Goal: Task Accomplishment & Management: Complete application form

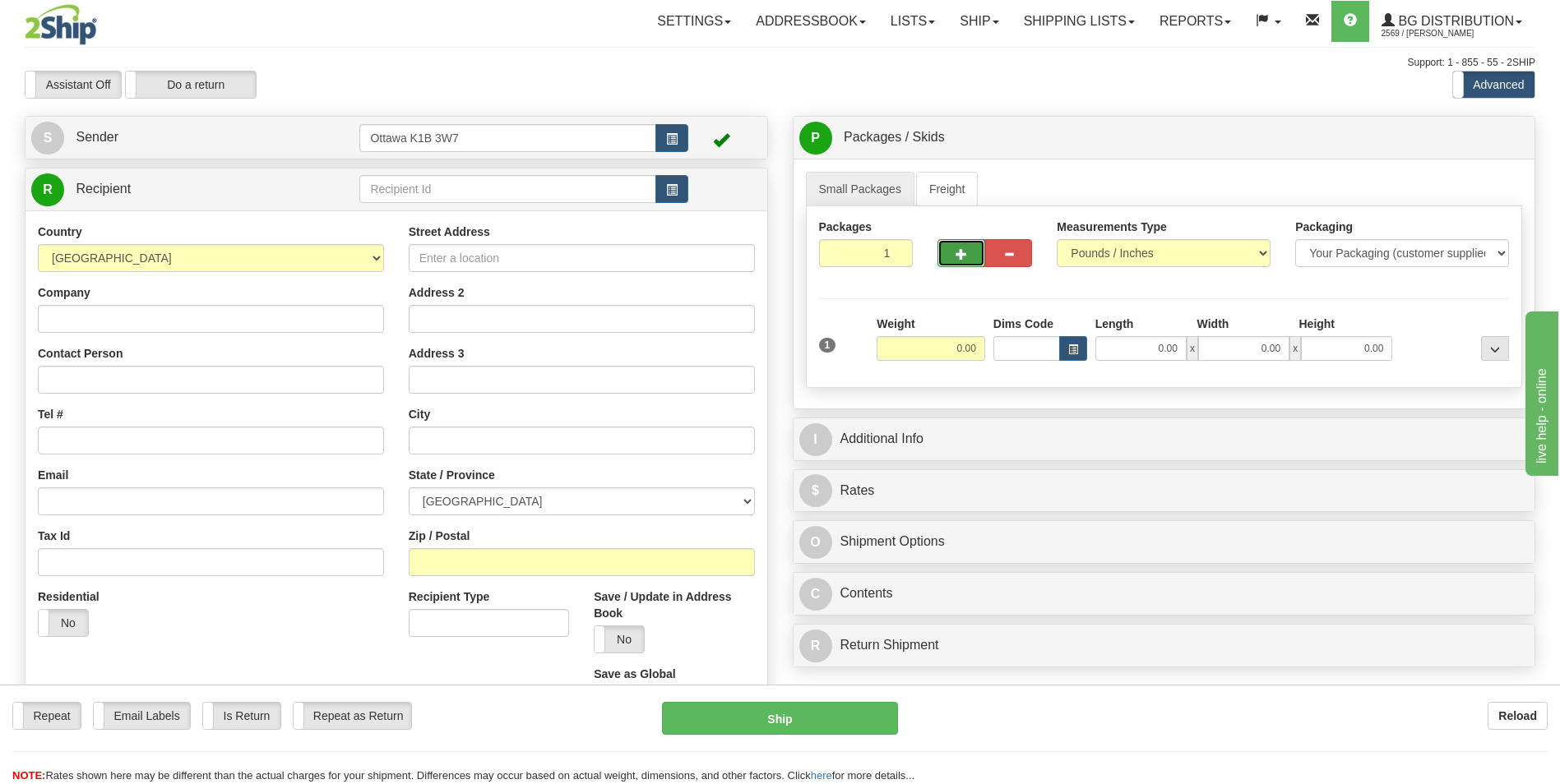
click at [964, 263] on button "button" at bounding box center [960, 253] width 46 height 28
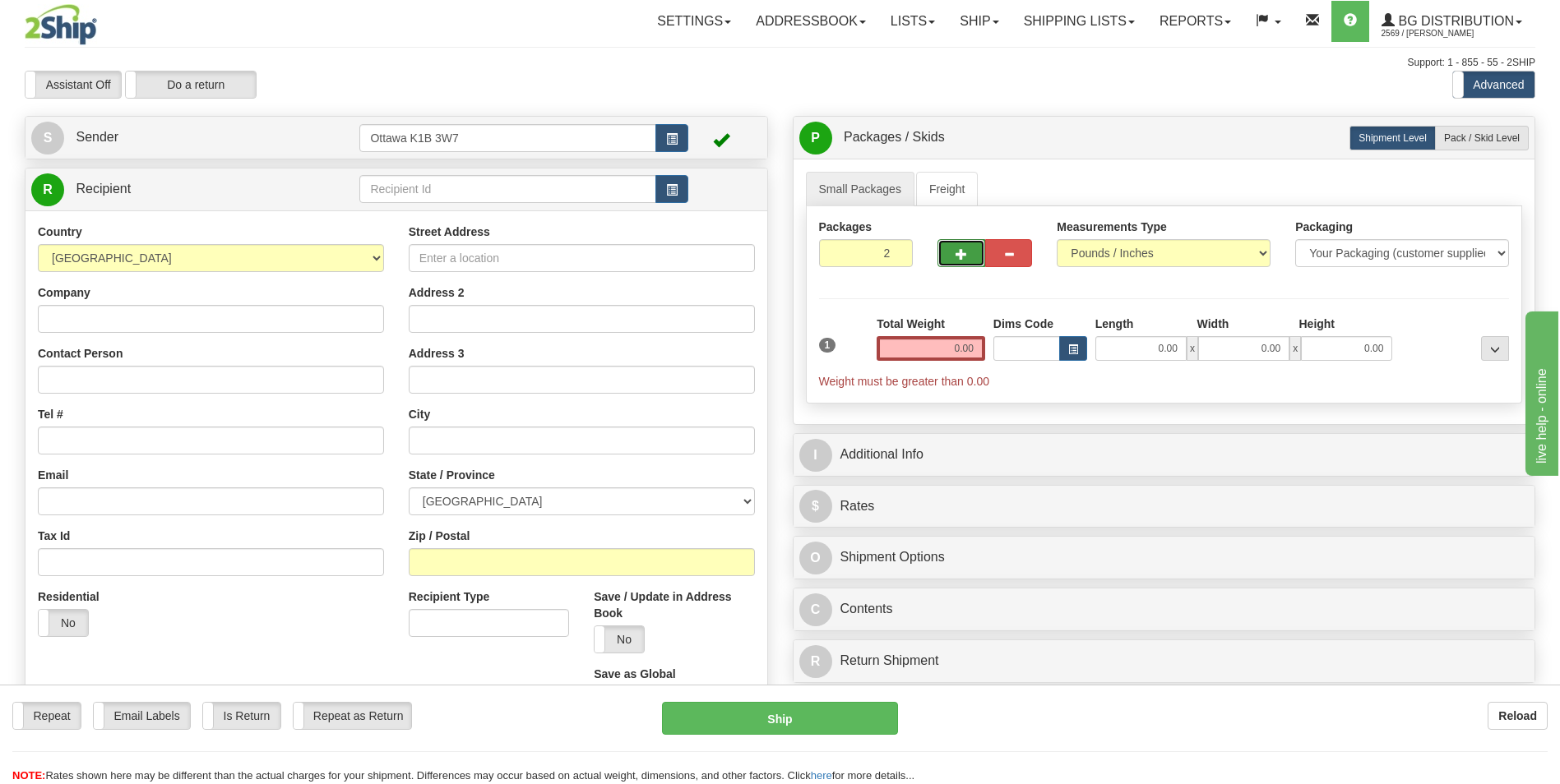
click at [960, 258] on span "button" at bounding box center [961, 254] width 12 height 11
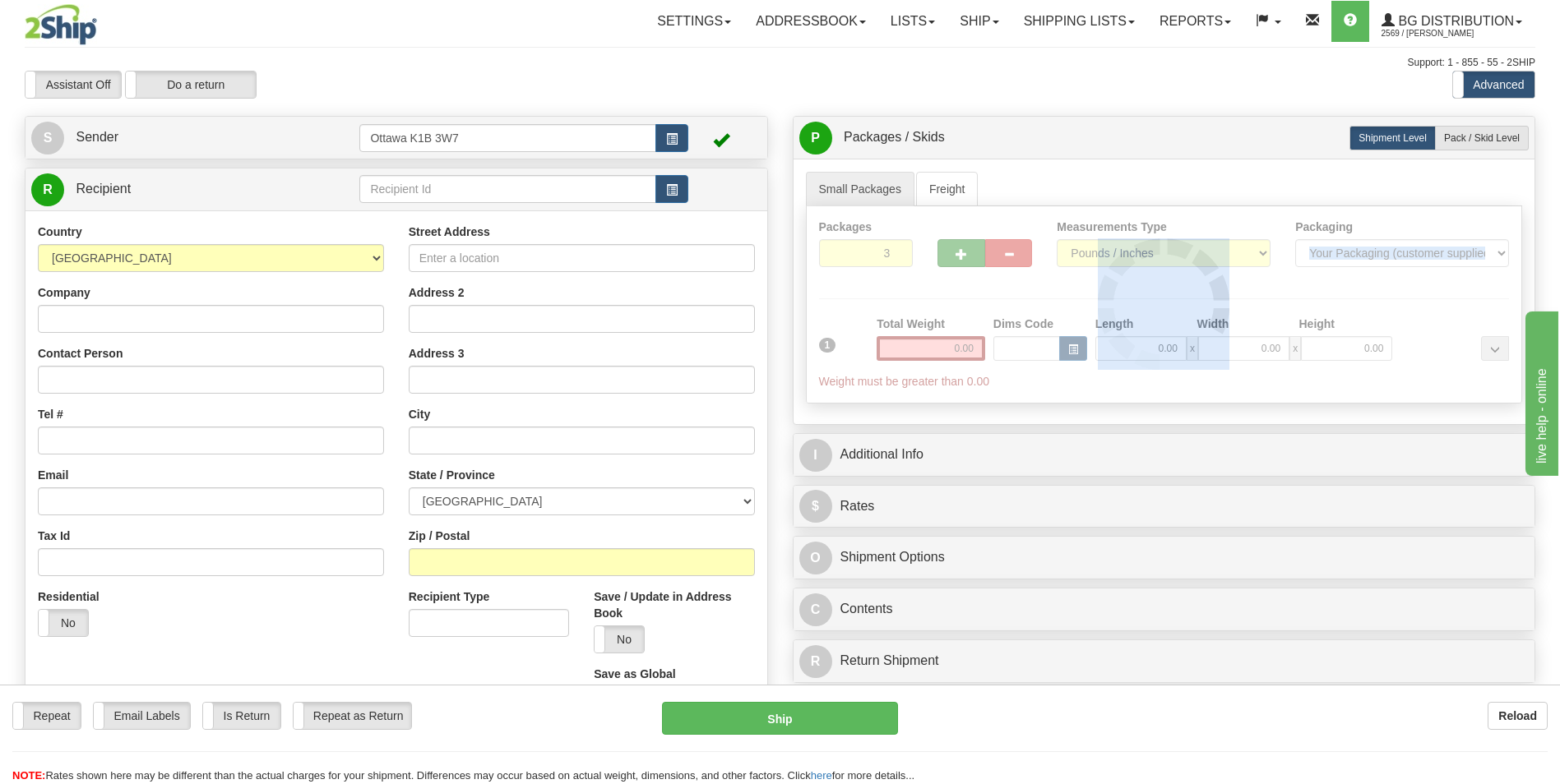
click at [960, 258] on div at bounding box center [1164, 304] width 716 height 197
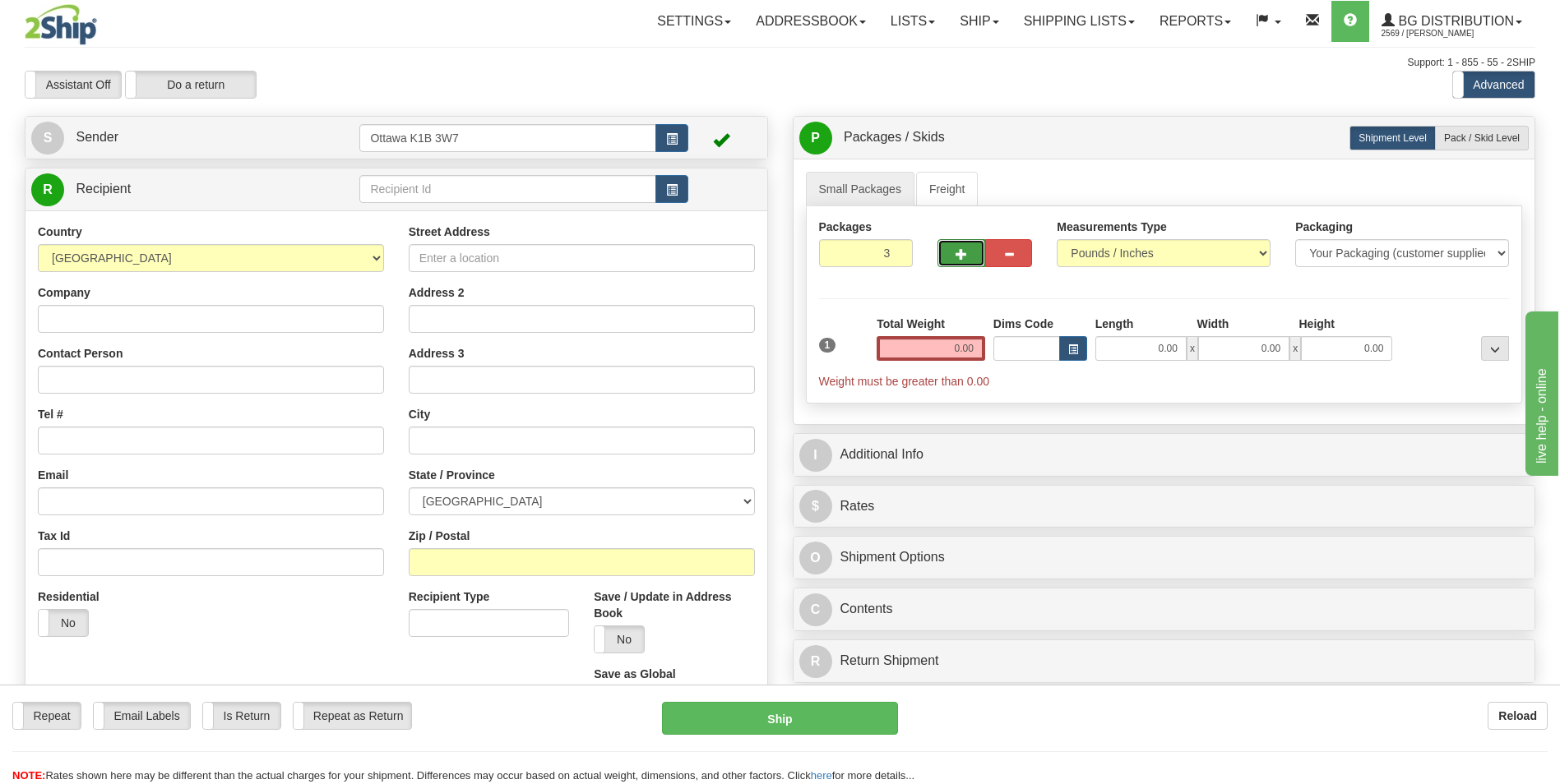
click at [961, 255] on span "button" at bounding box center [961, 254] width 12 height 11
type input "6"
click at [1470, 129] on label "Pack / Skid Level Pack.." at bounding box center [1482, 138] width 94 height 25
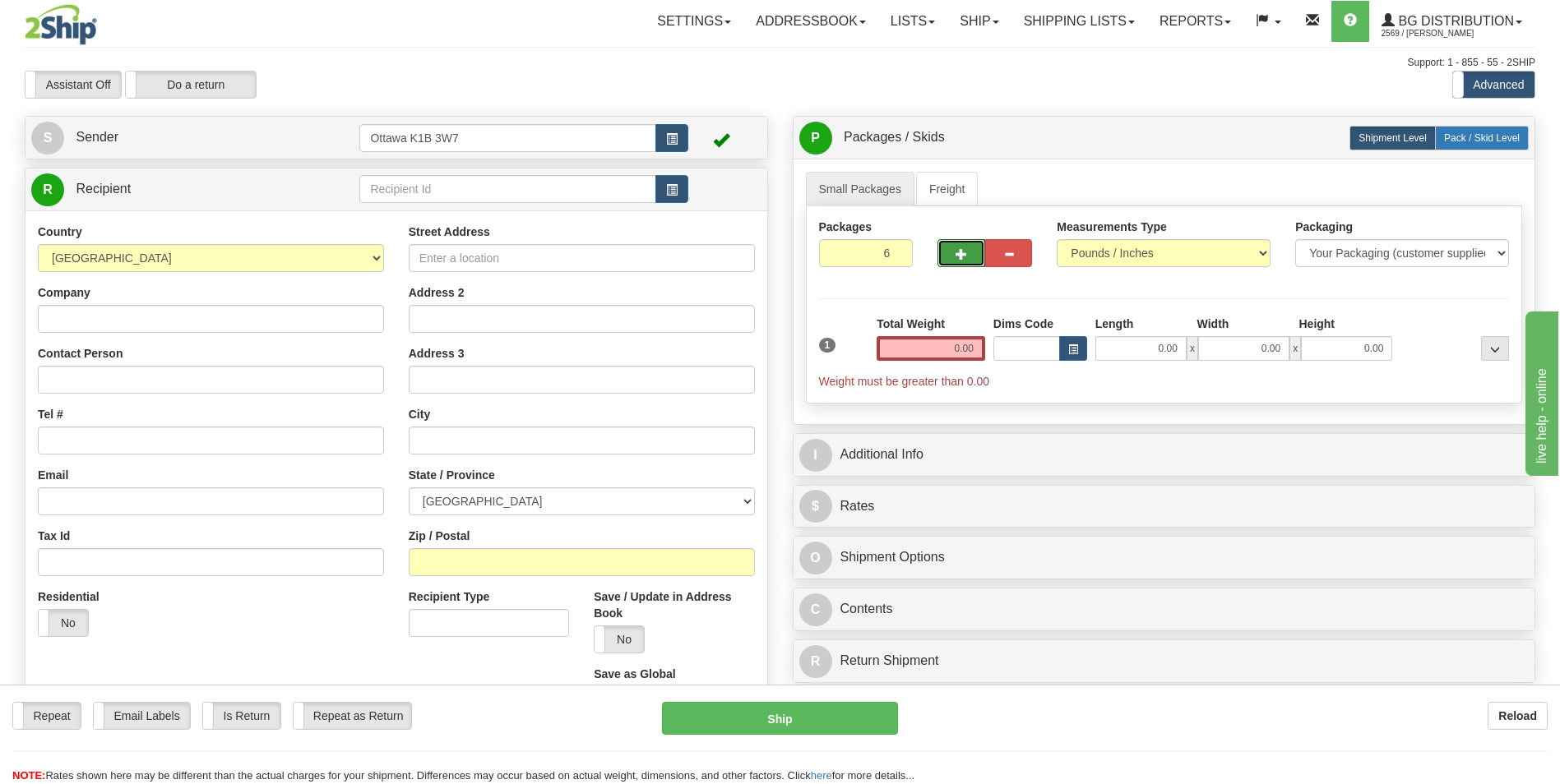
radio input "true"
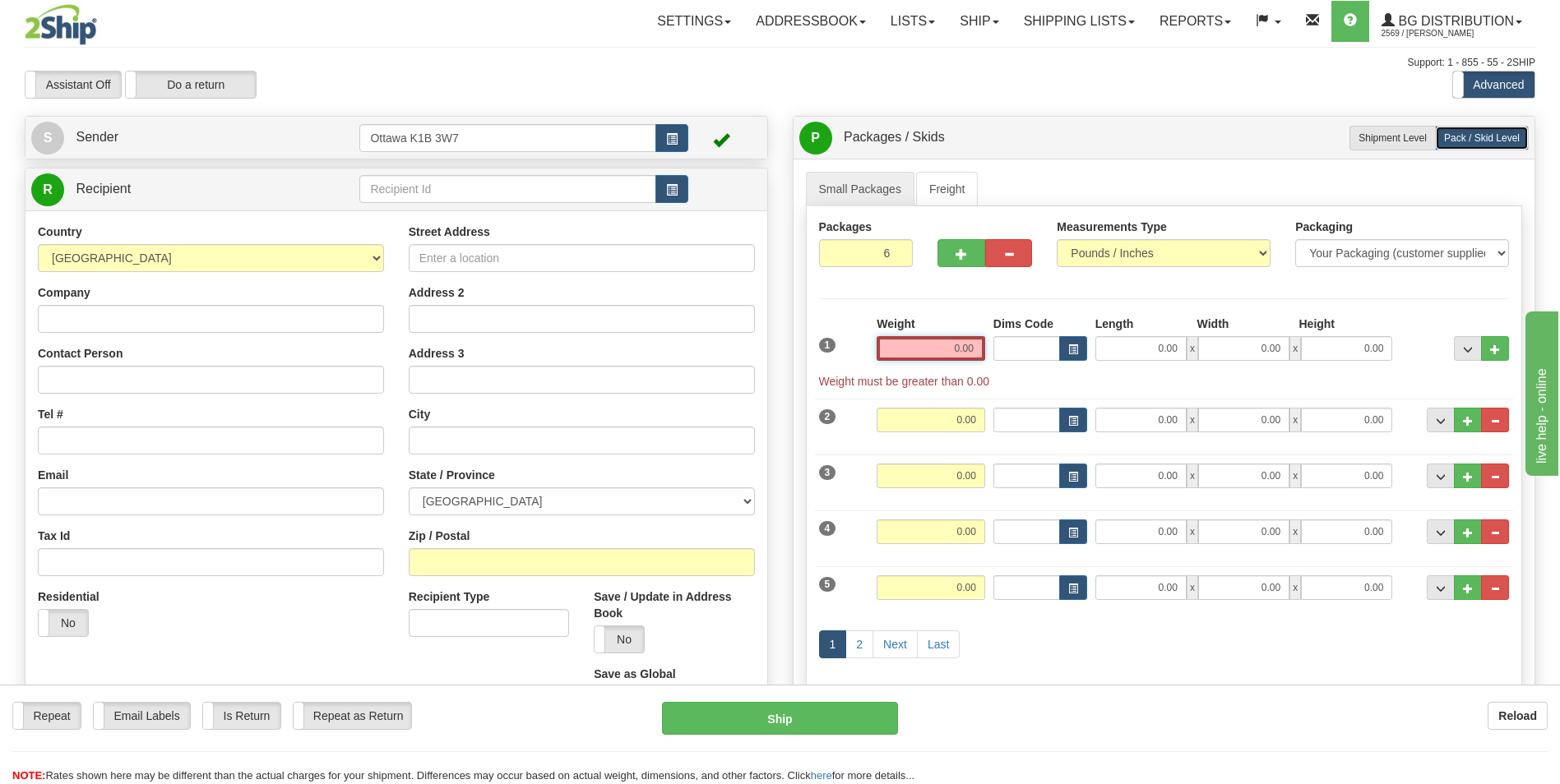
click at [948, 356] on input "0.00" at bounding box center [931, 348] width 108 height 25
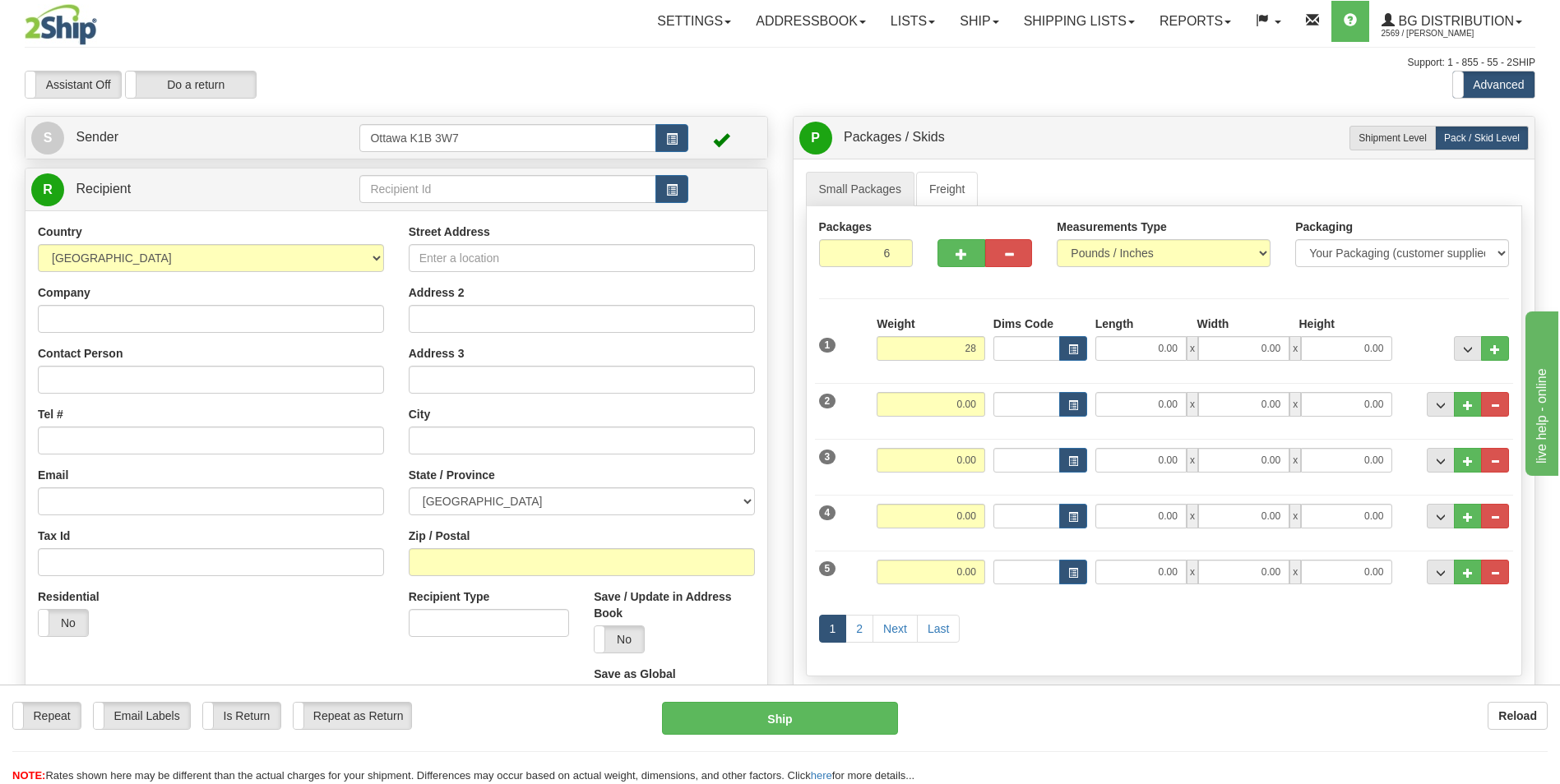
type input "28.00"
click at [1068, 304] on div "Packages 6 6 Measurements Type" at bounding box center [1164, 441] width 718 height 470
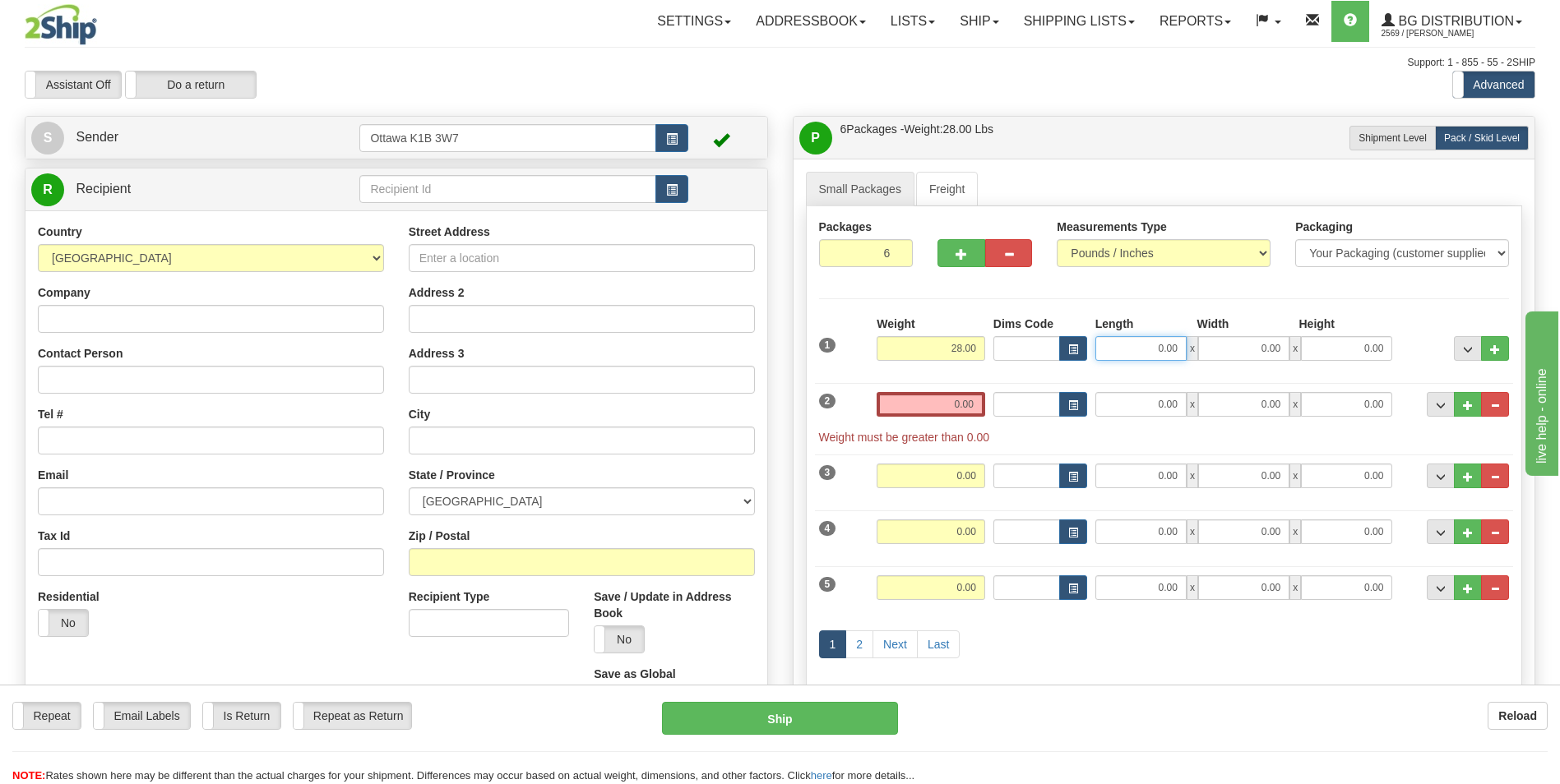
click at [1115, 356] on input "0.00" at bounding box center [1141, 348] width 91 height 25
type input "13.00"
type input "14.00"
click at [1257, 306] on div "Packages 6 6 Measurements Type" at bounding box center [1164, 463] width 718 height 514
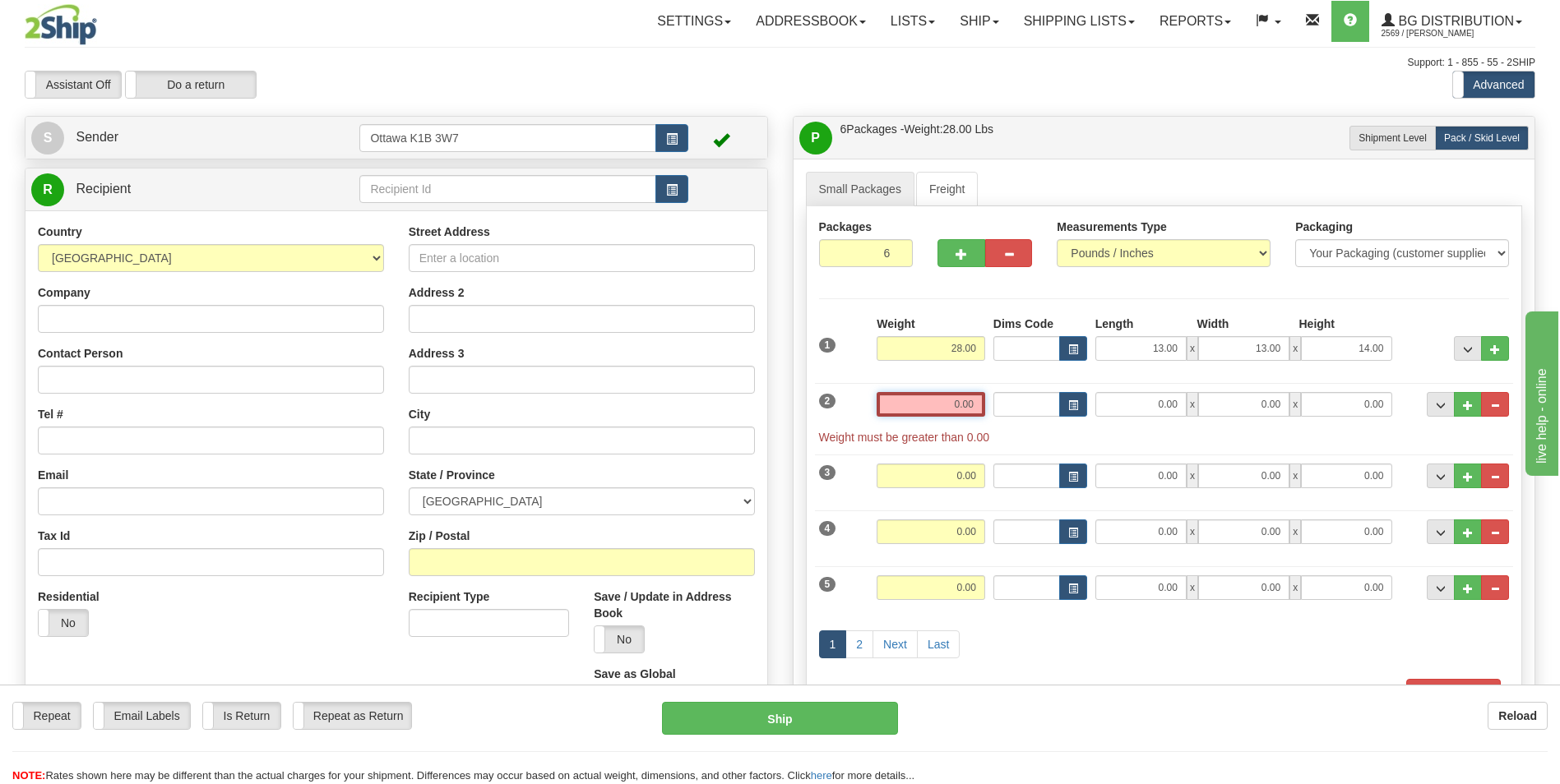
click at [953, 413] on input "0.00" at bounding box center [931, 404] width 108 height 25
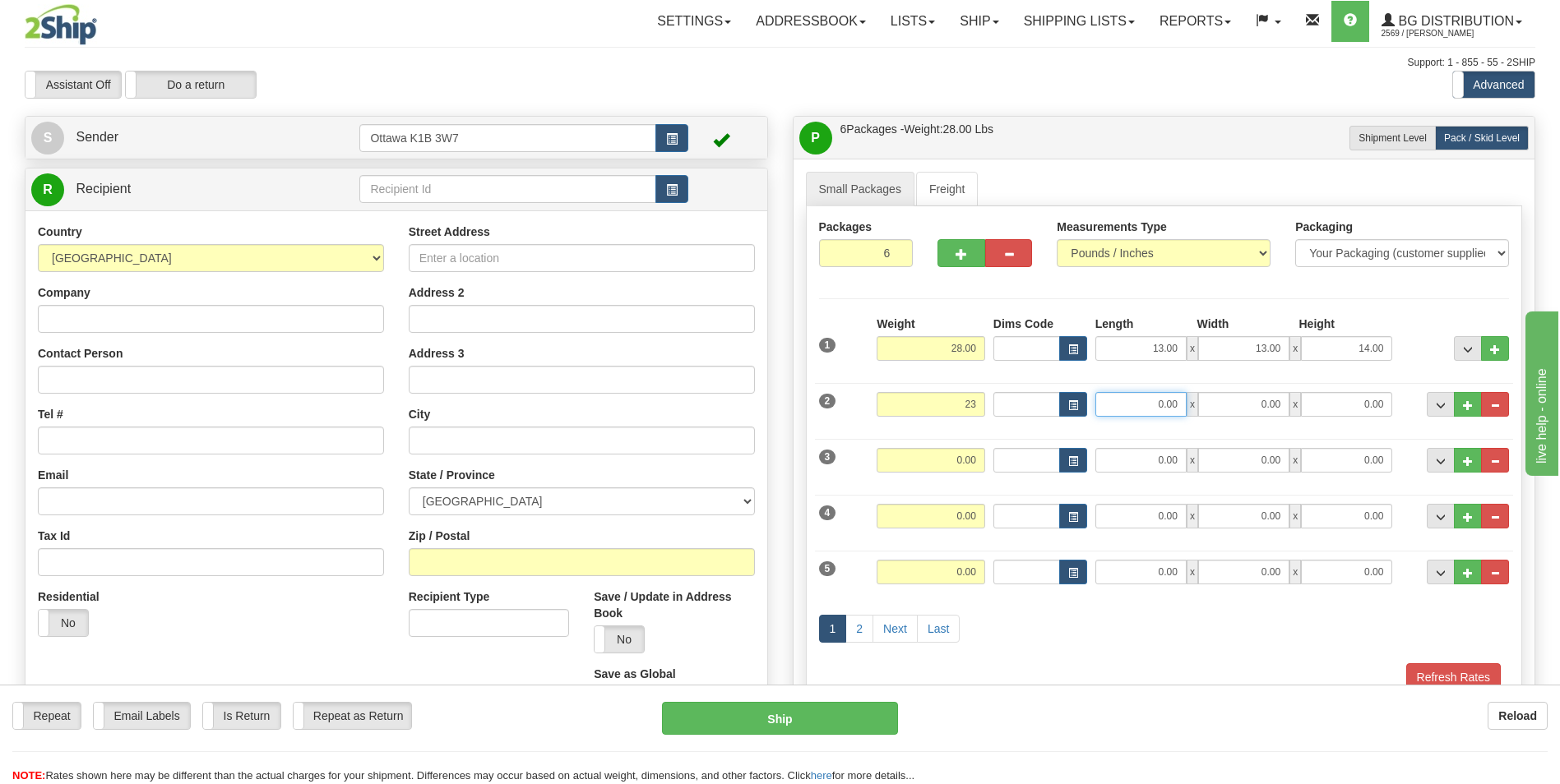
type input "23.00"
click at [1143, 412] on input "0.00" at bounding box center [1141, 404] width 91 height 25
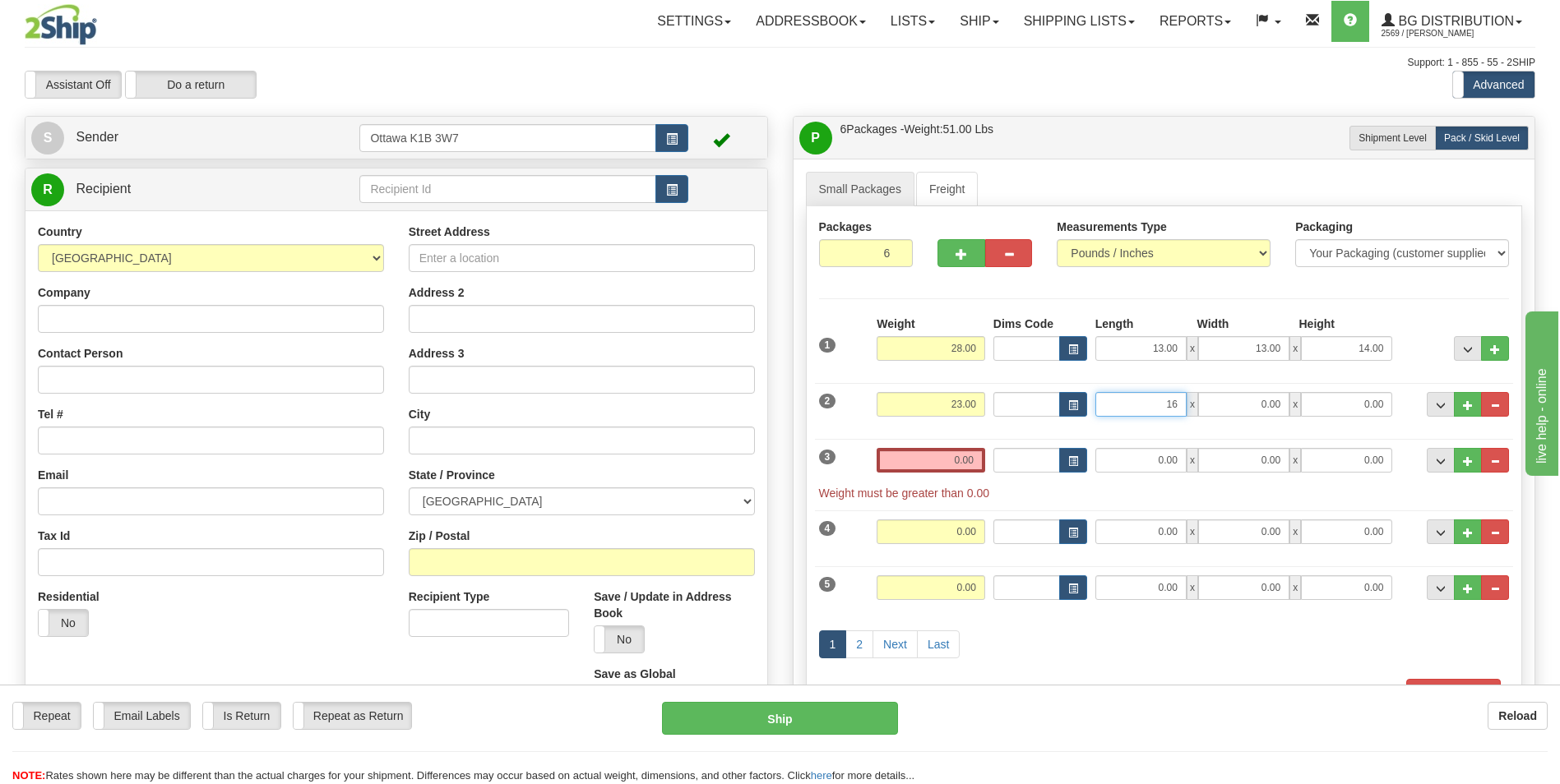
type input "16.00"
type input "13.00"
type input "7.00"
click at [1437, 306] on div "Packages 6 6 Measurements Type" at bounding box center [1164, 463] width 718 height 514
click at [950, 456] on input "0.00" at bounding box center [931, 460] width 108 height 25
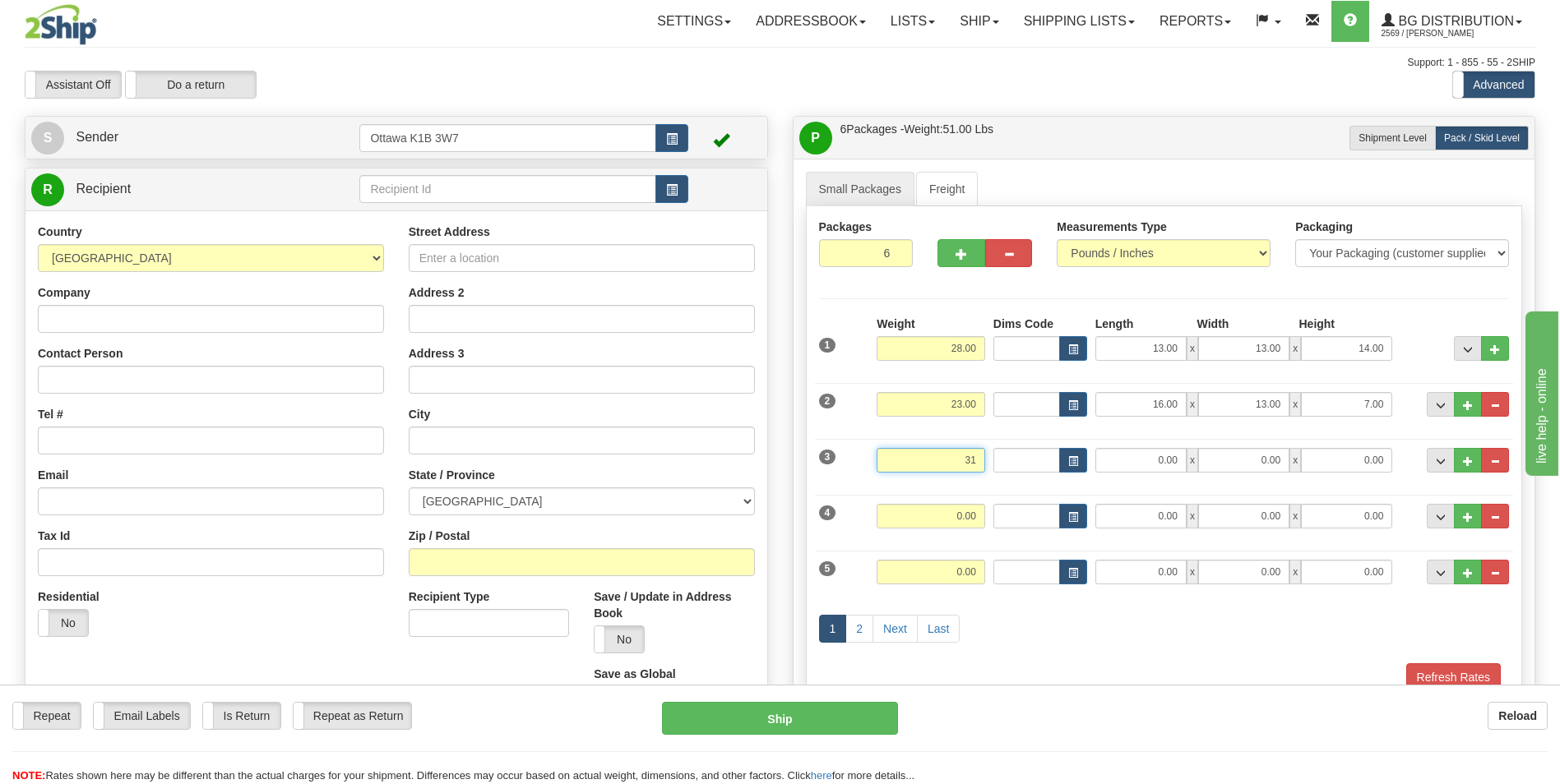
type input "31.00"
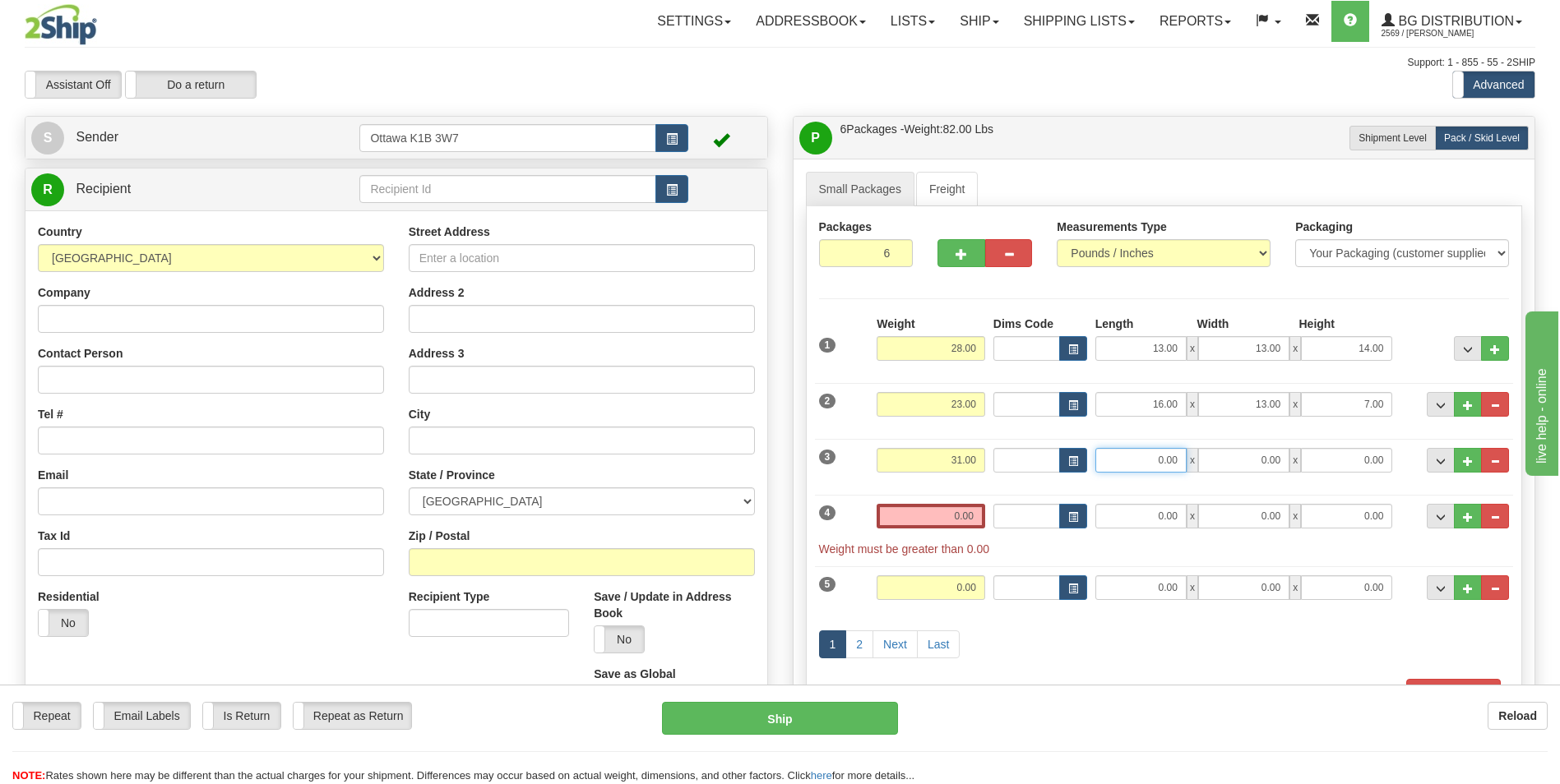
click at [1153, 453] on input "0.00" at bounding box center [1141, 460] width 91 height 25
type input "13.00"
type input "14.00"
click at [1408, 300] on div "Packages 6 6 Measurements Type" at bounding box center [1164, 463] width 718 height 514
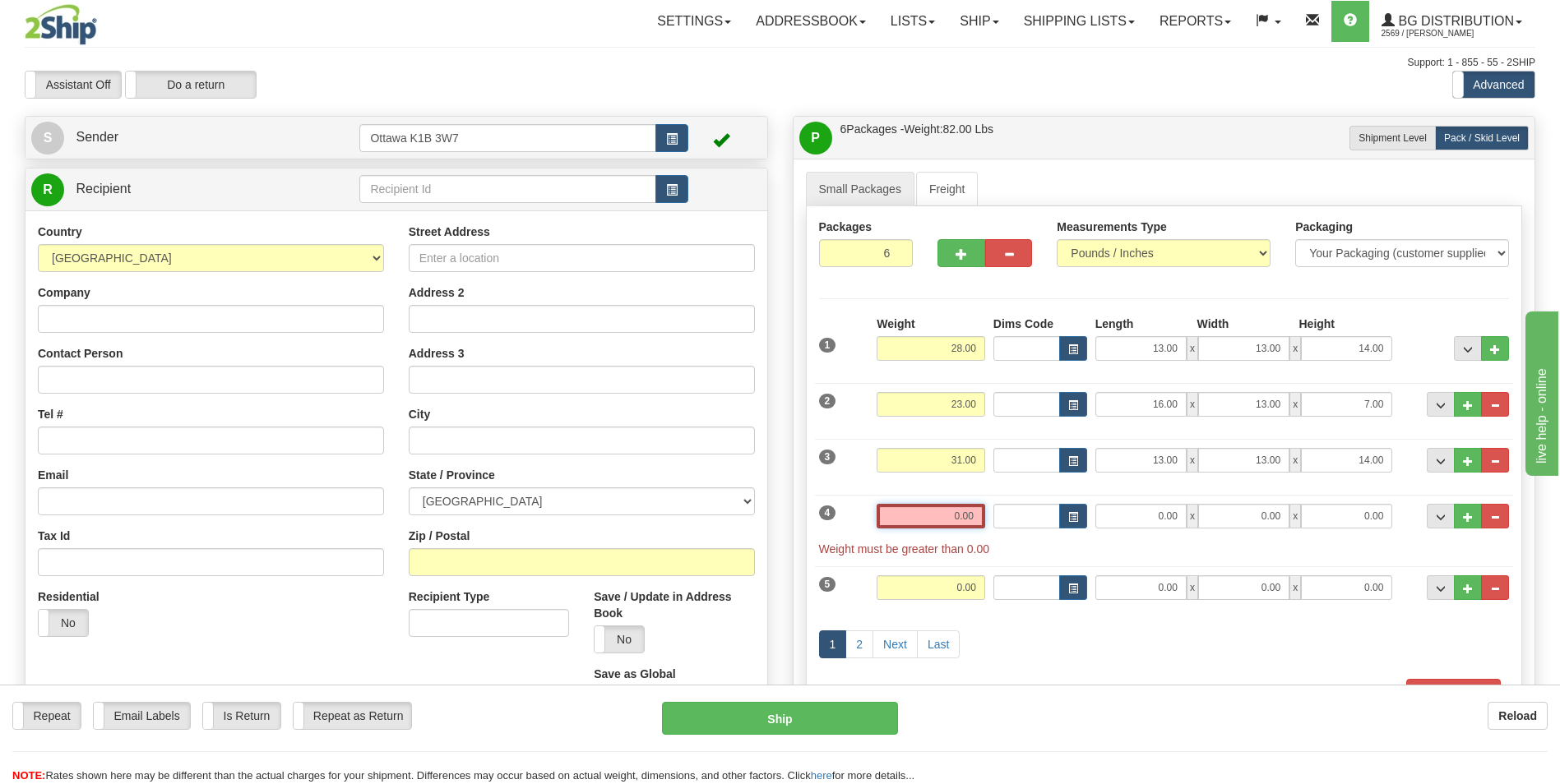
click at [939, 524] on input "0.00" at bounding box center [931, 516] width 108 height 25
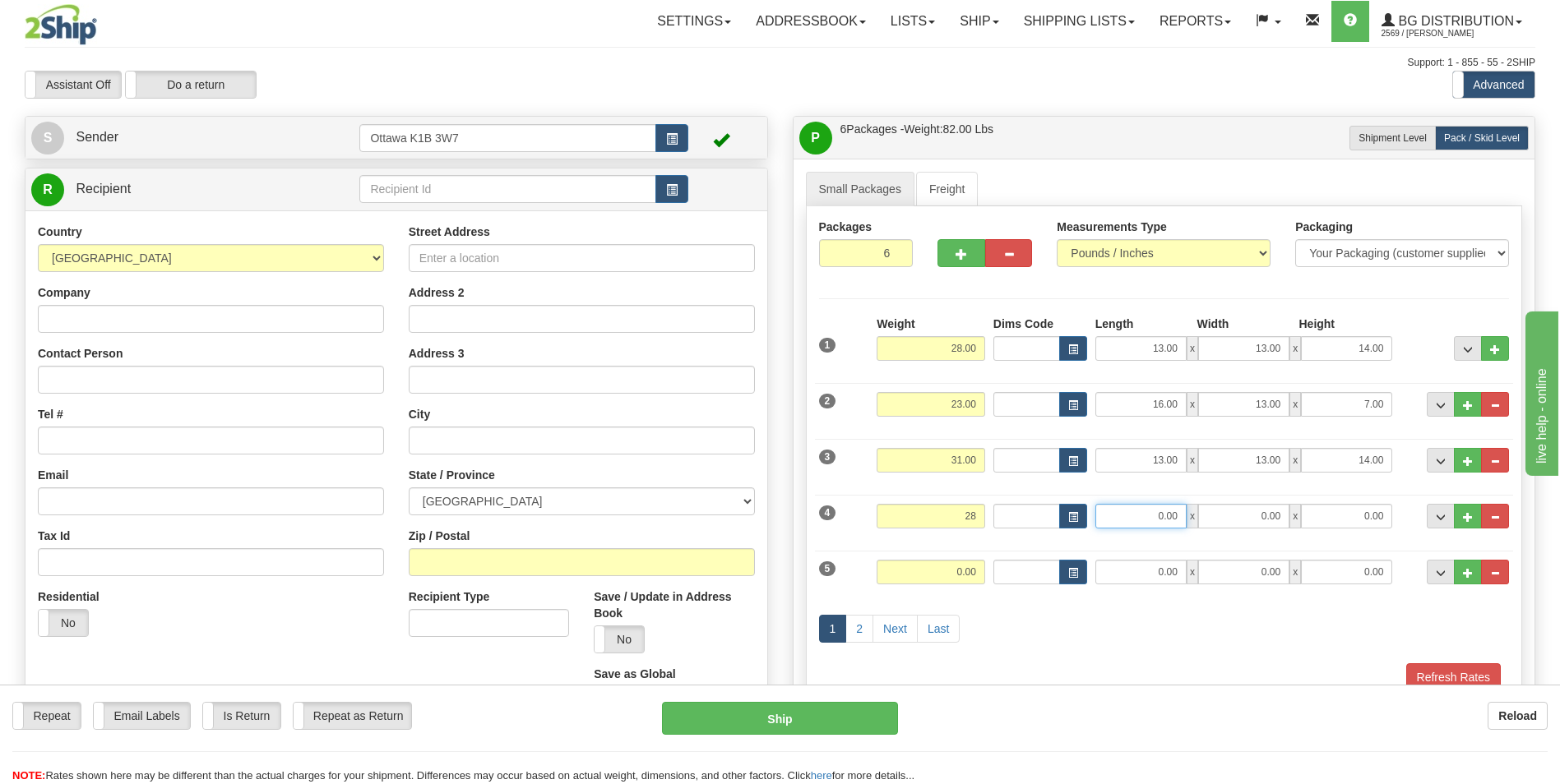
click at [1156, 518] on input "0.00" at bounding box center [1141, 516] width 91 height 25
type input "28.00"
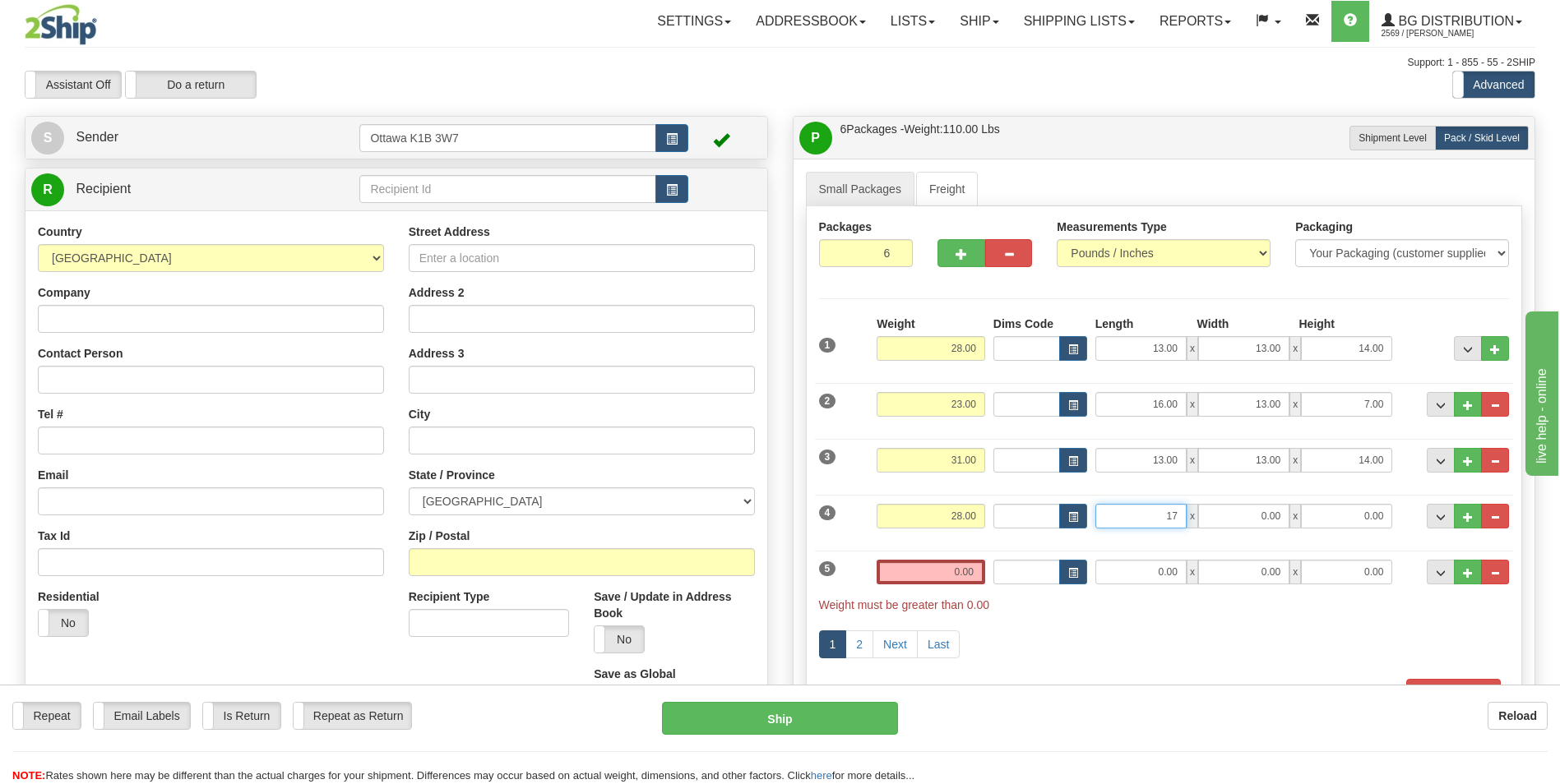
type input "17.00"
type input "16.00"
type input "10.00"
drag, startPoint x: 1409, startPoint y: 492, endPoint x: 1429, endPoint y: 500, distance: 21.5
click at [1409, 492] on div "4 Weight 28.00 Dims Code Length Width Height" at bounding box center [1164, 514] width 699 height 55
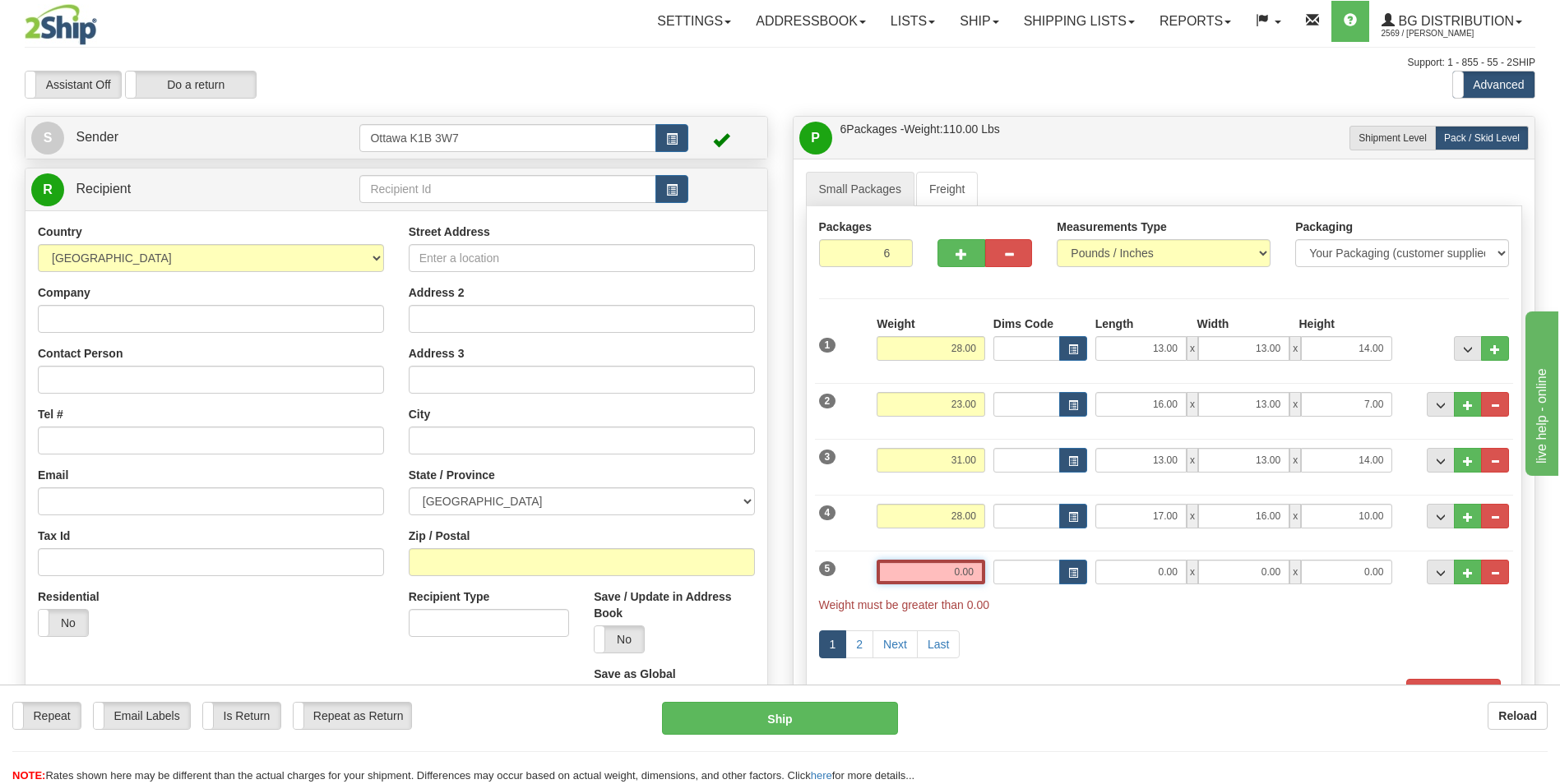
click at [920, 569] on input "0.00" at bounding box center [931, 572] width 108 height 25
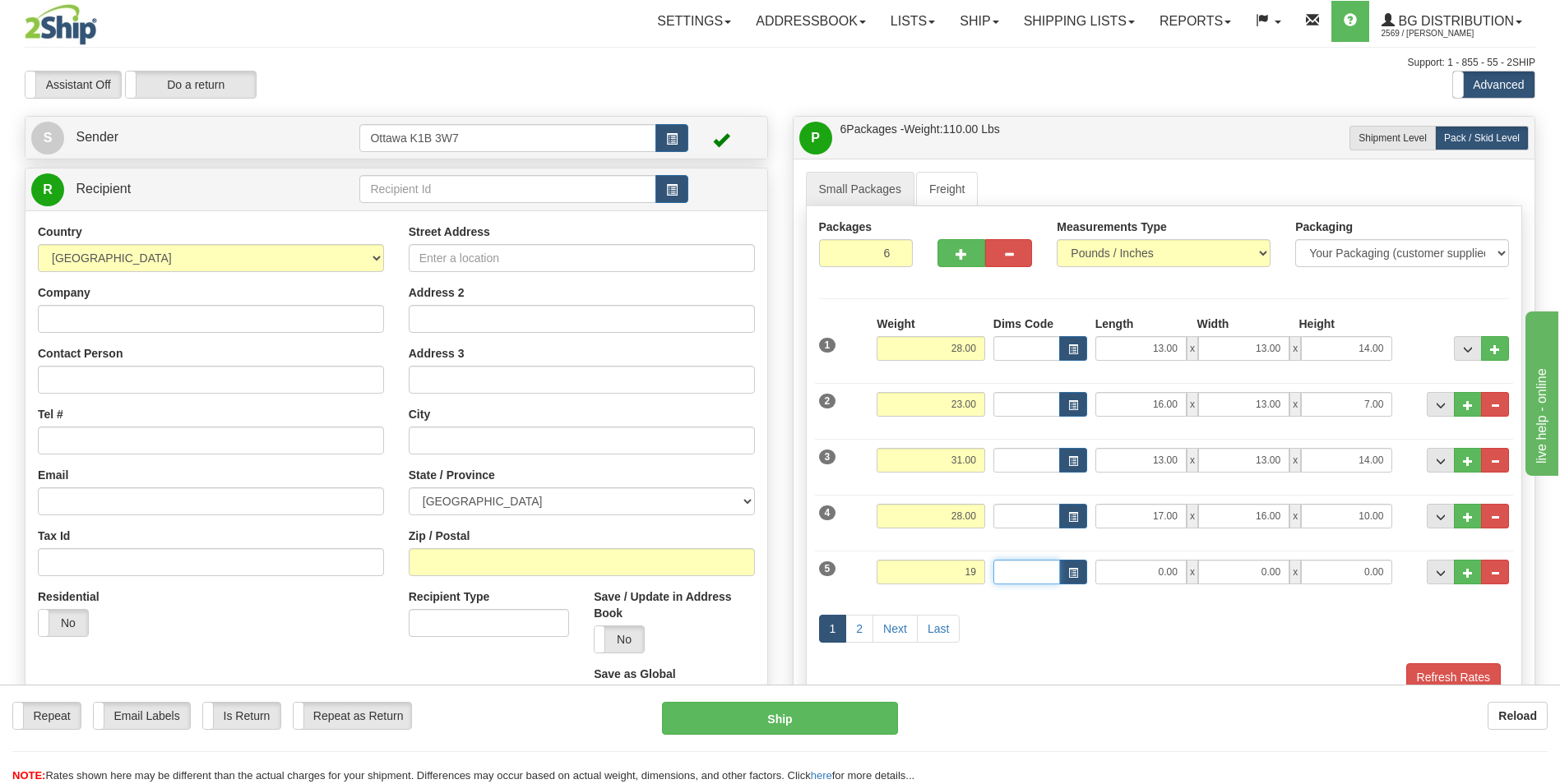
type input "19.00"
type input "17.00"
type input "13.00"
type input "12.00"
click at [1408, 297] on div "Packages 6 6 Measurements Type" at bounding box center [1164, 455] width 718 height 499
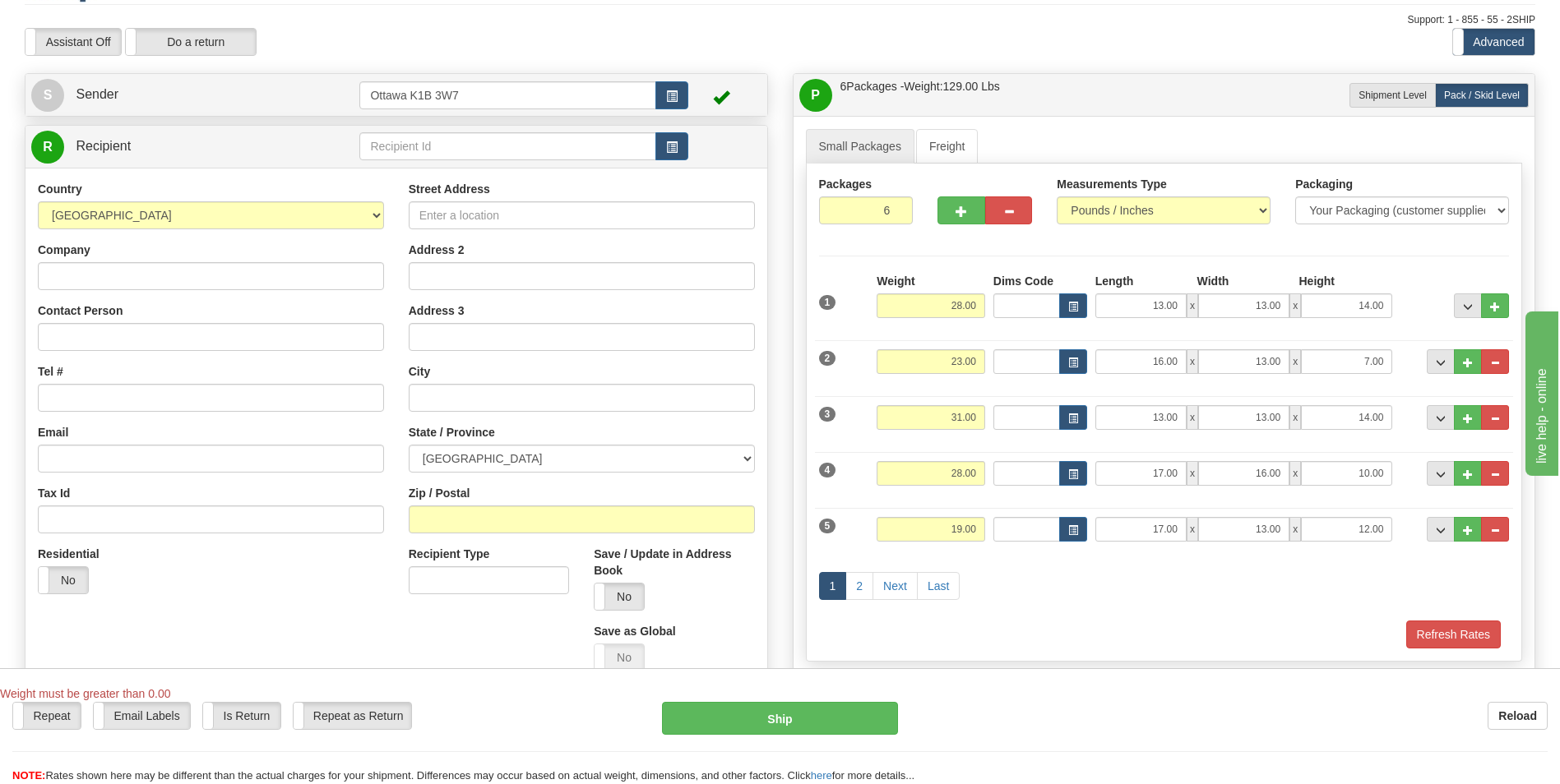
scroll to position [82, 0]
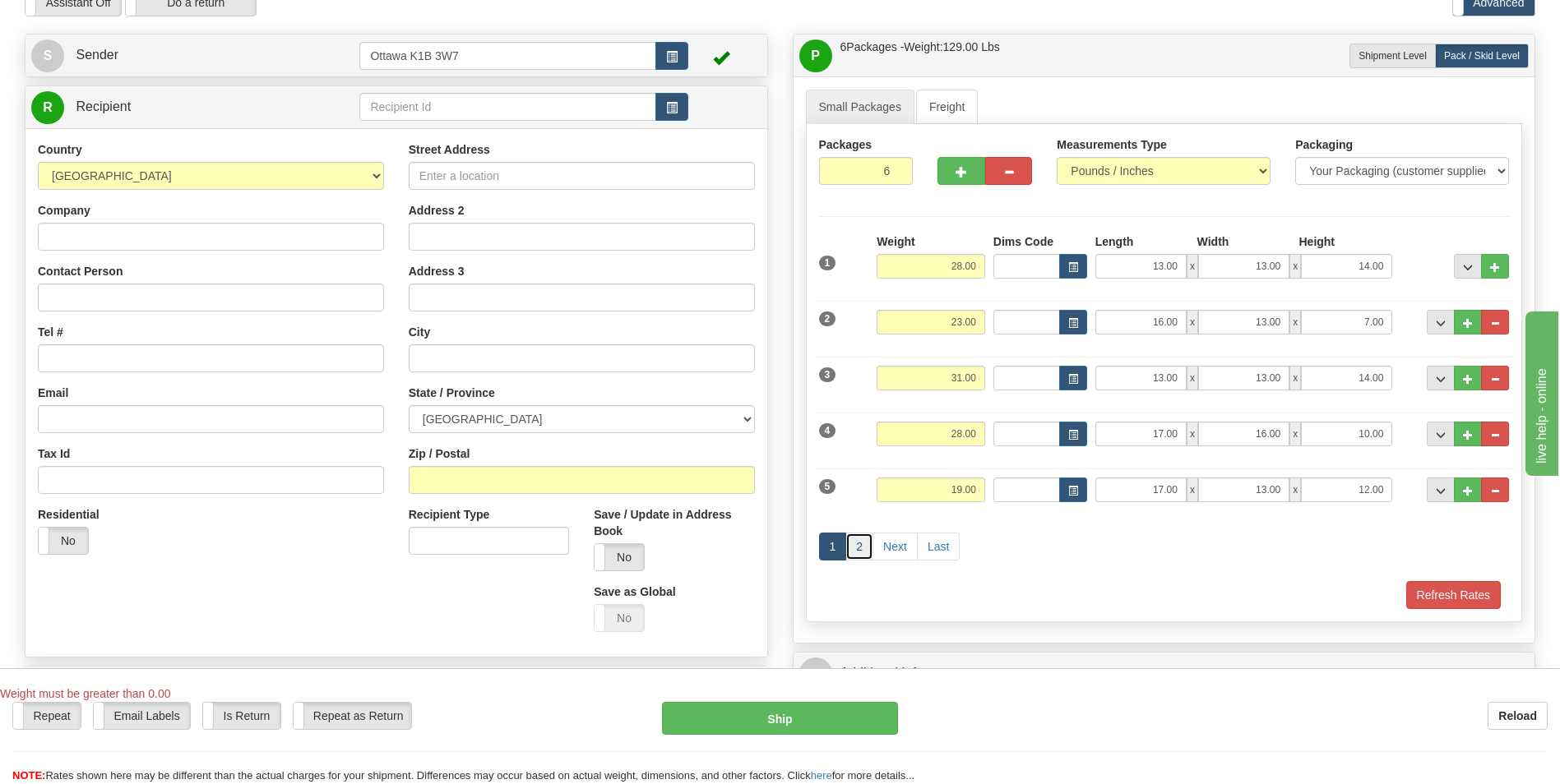
click at [852, 546] on link "2" at bounding box center [859, 546] width 28 height 28
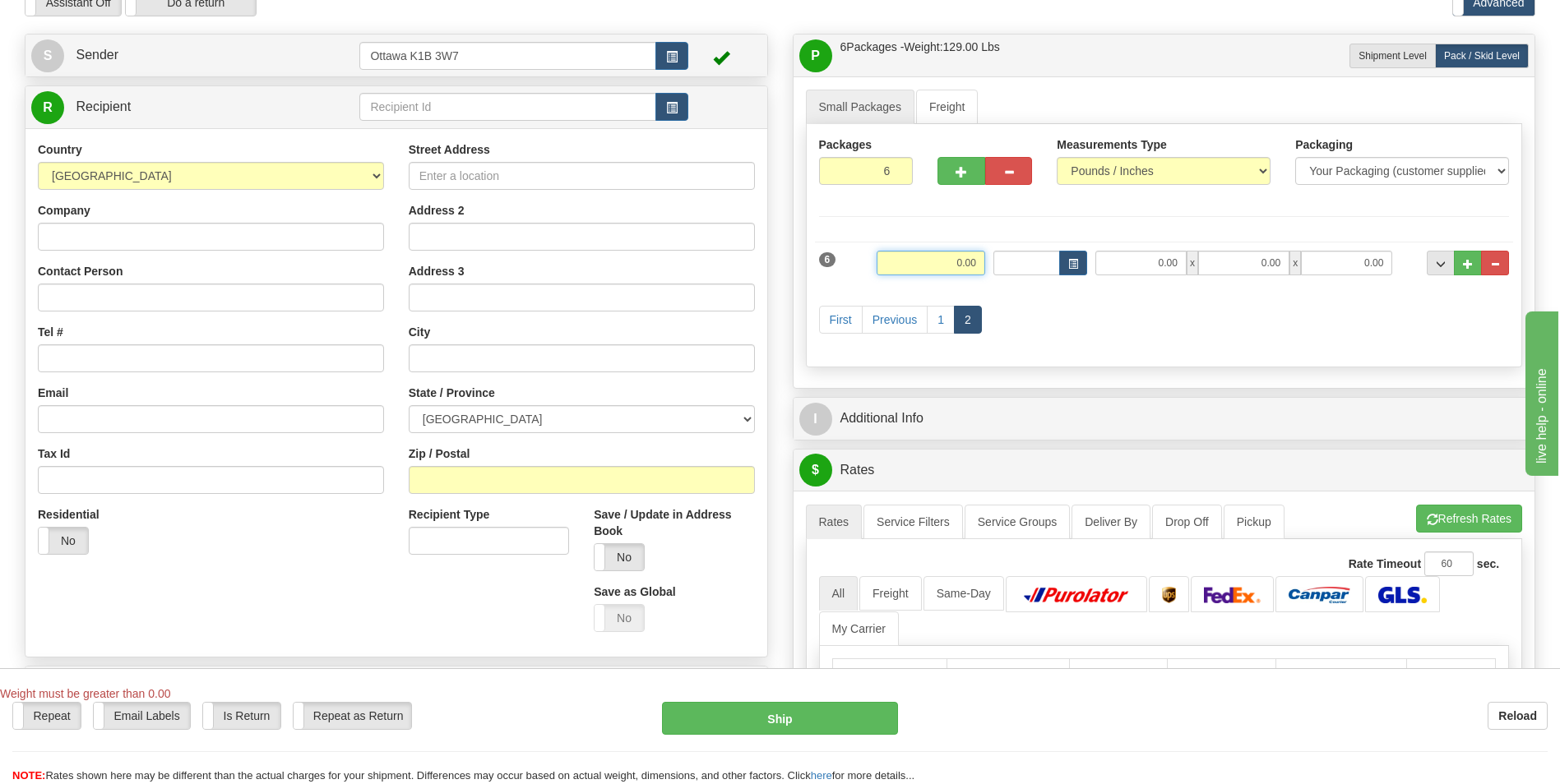
click at [930, 266] on input "0.00" at bounding box center [931, 263] width 108 height 25
type input "29.00"
click at [1116, 260] on input "0.00" at bounding box center [1141, 263] width 91 height 25
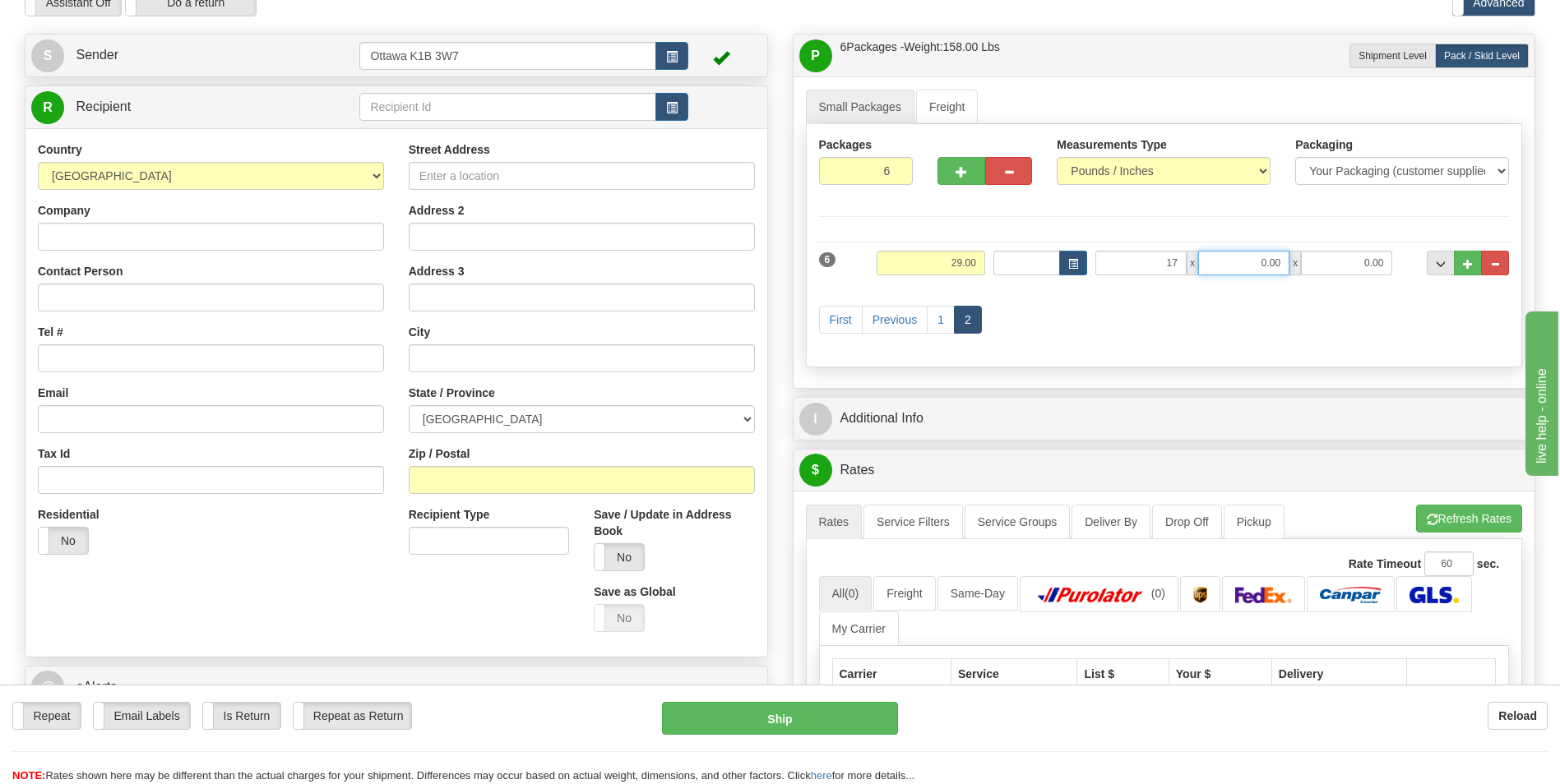
type input "17.00"
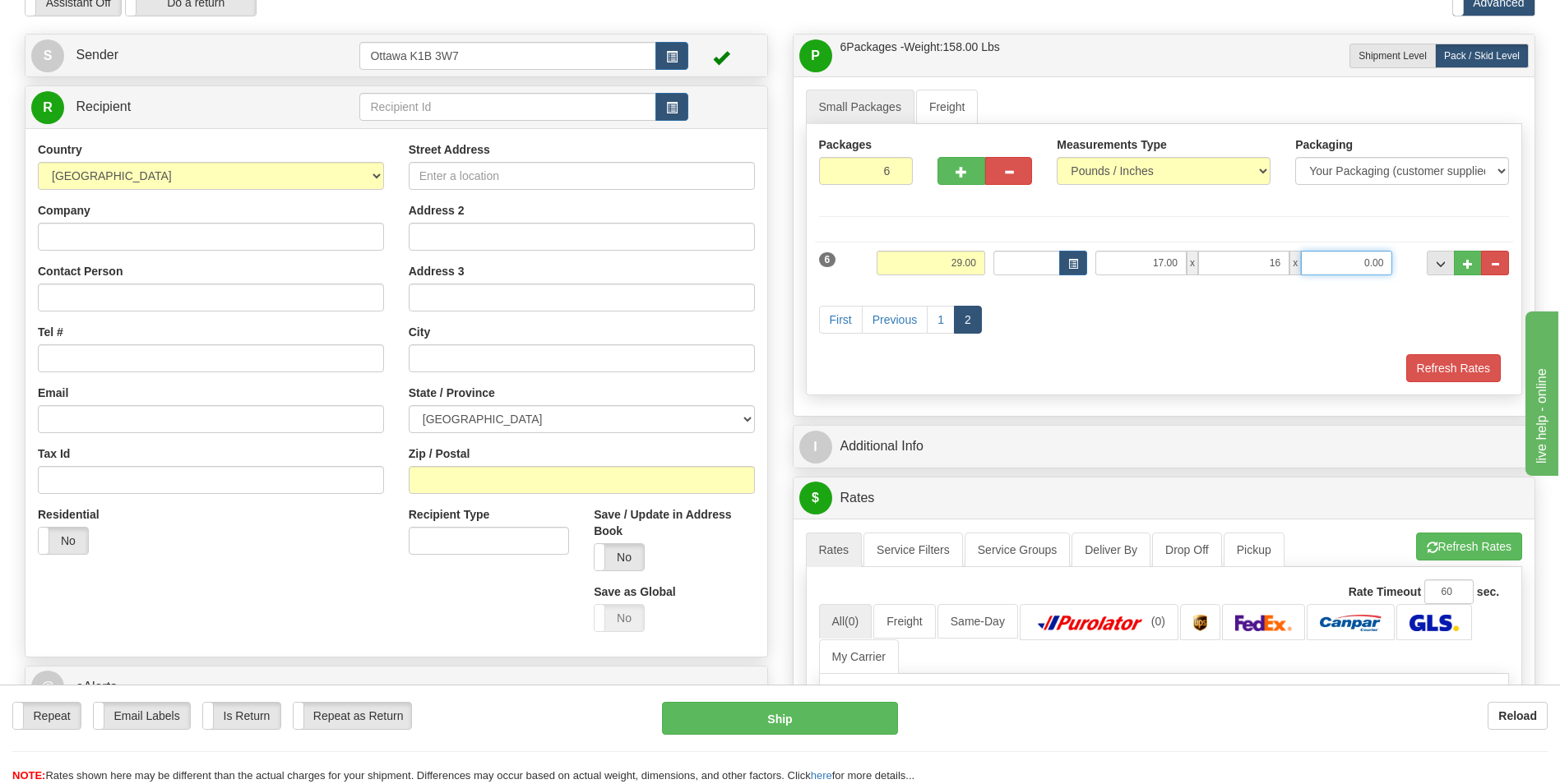
type input "16.00"
type input "11.00"
click at [1193, 298] on div "First Previous 1 2" at bounding box center [1164, 321] width 699 height 65
click at [461, 109] on input "text" at bounding box center [507, 107] width 296 height 28
type input "910561"
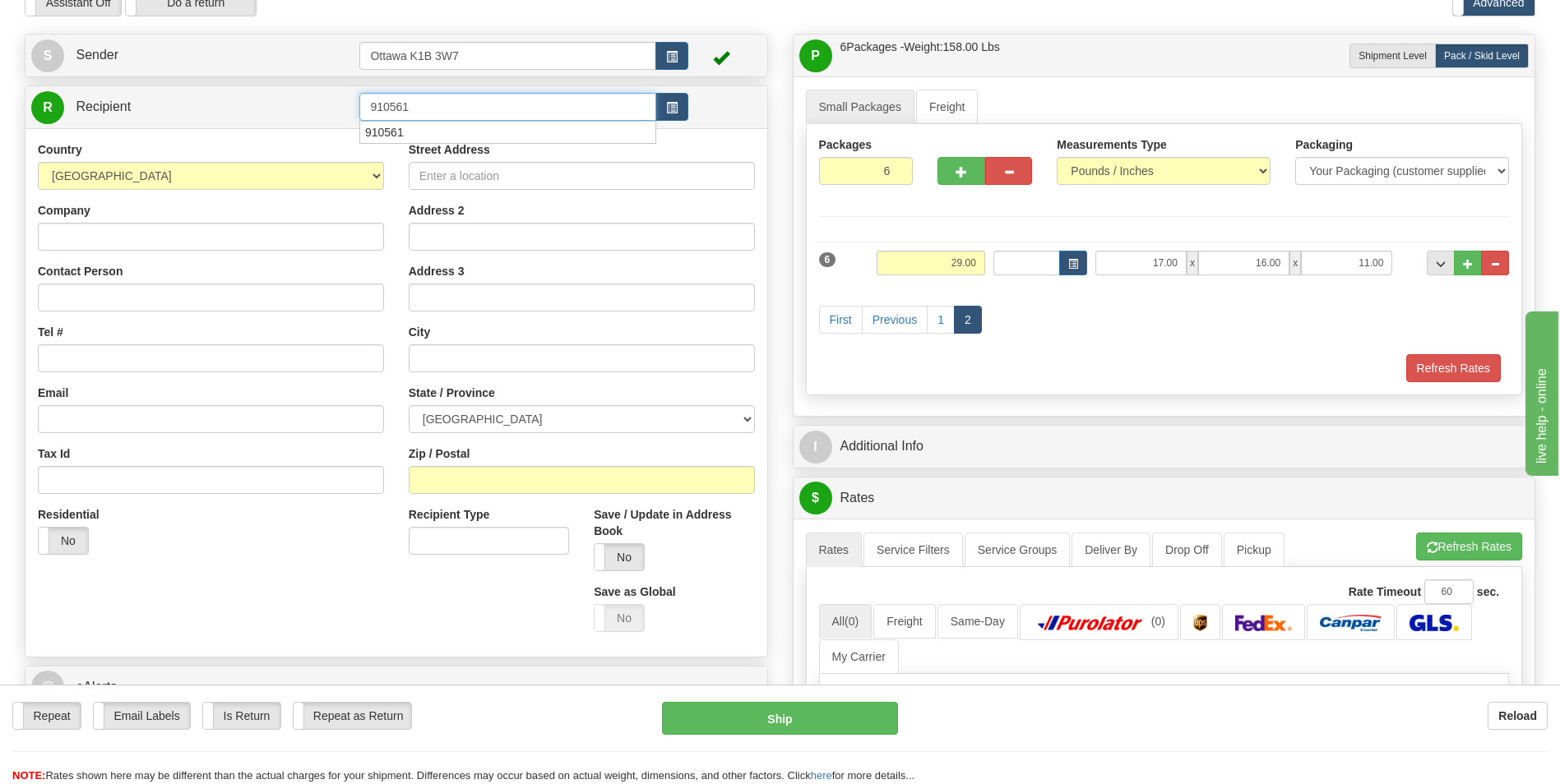
click button "Delete" at bounding box center [0, 0] width 0 height 0
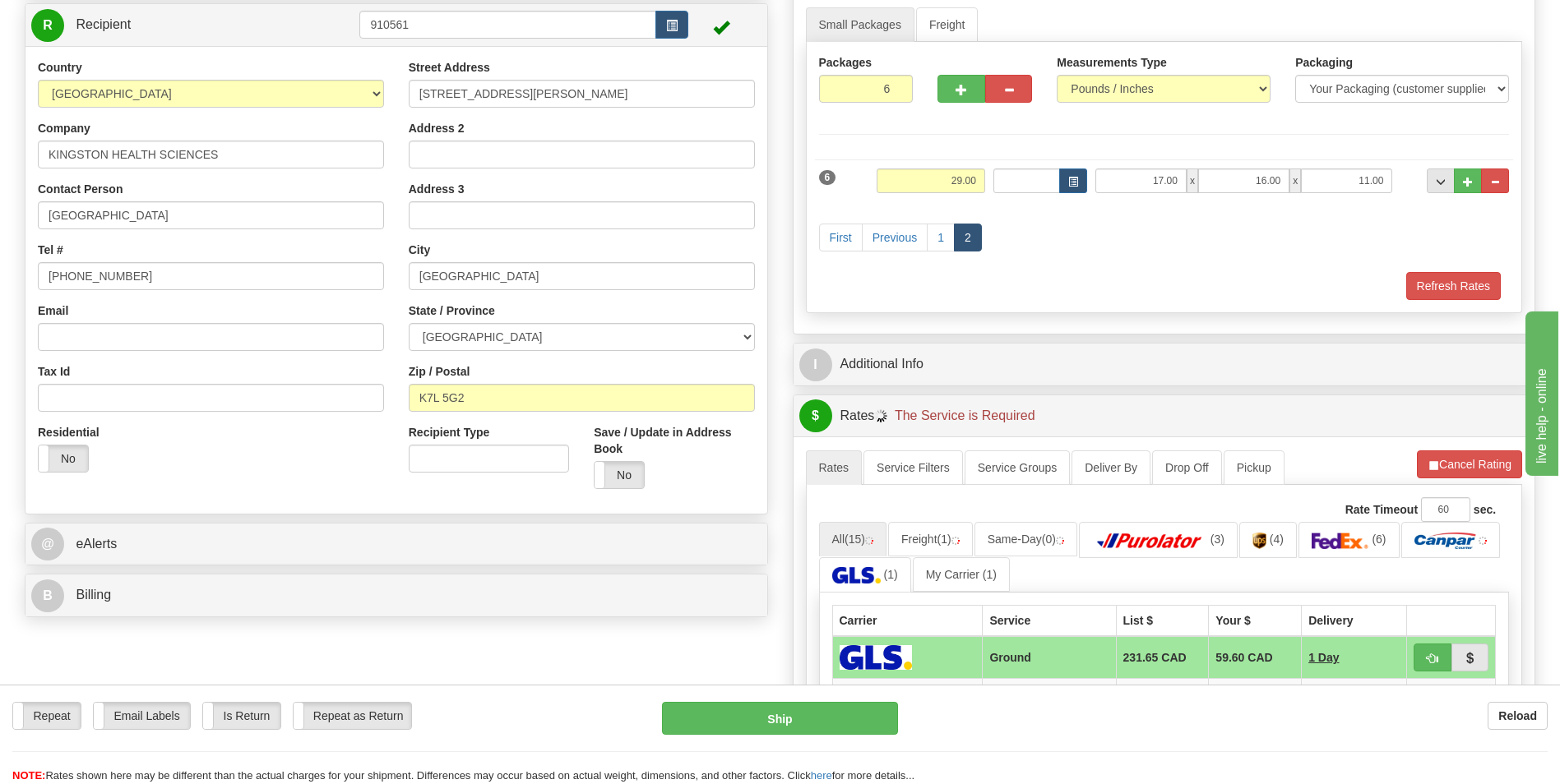
scroll to position [0, 0]
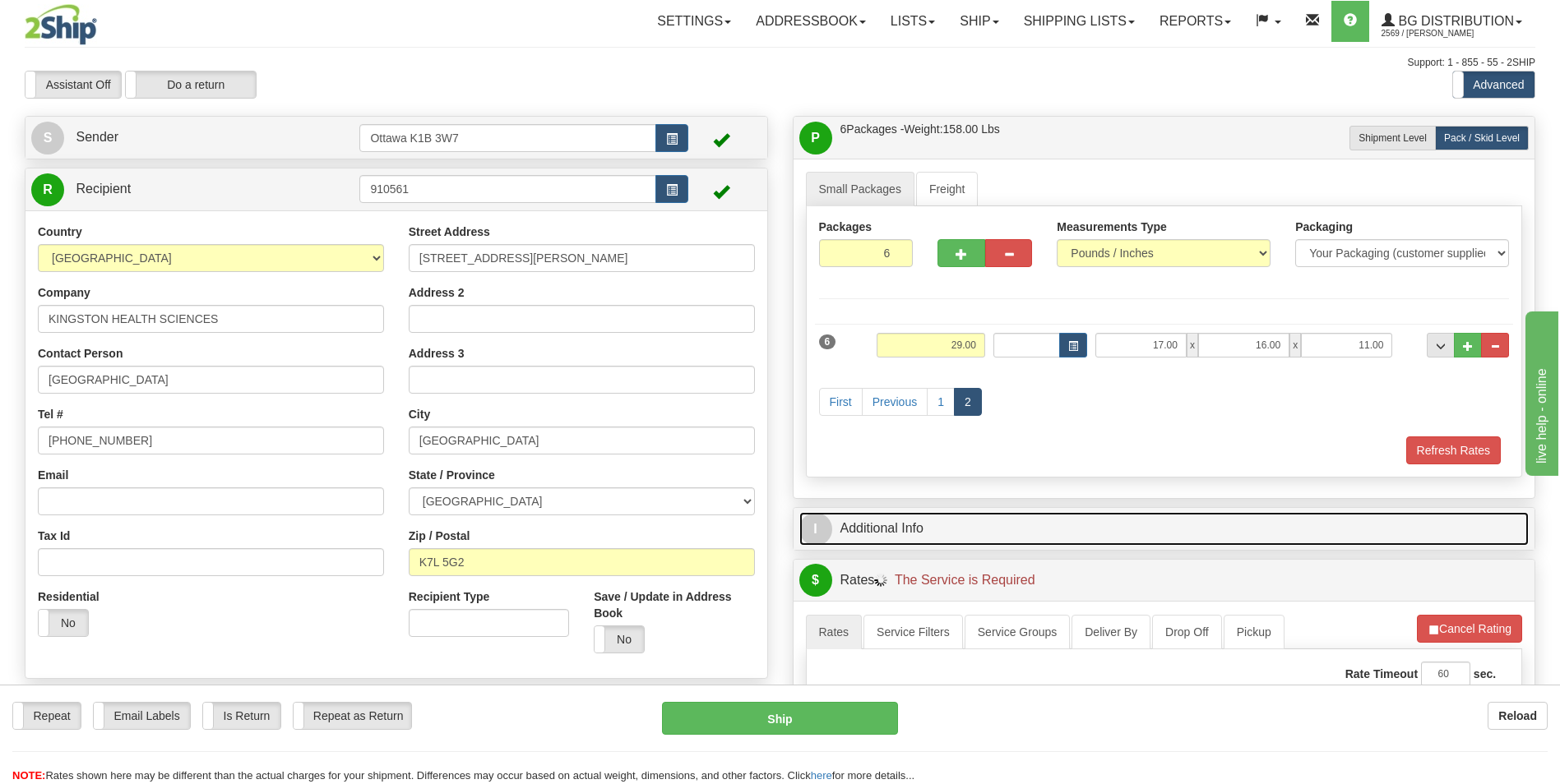
click at [983, 525] on link "I Additional Info" at bounding box center [1164, 529] width 730 height 34
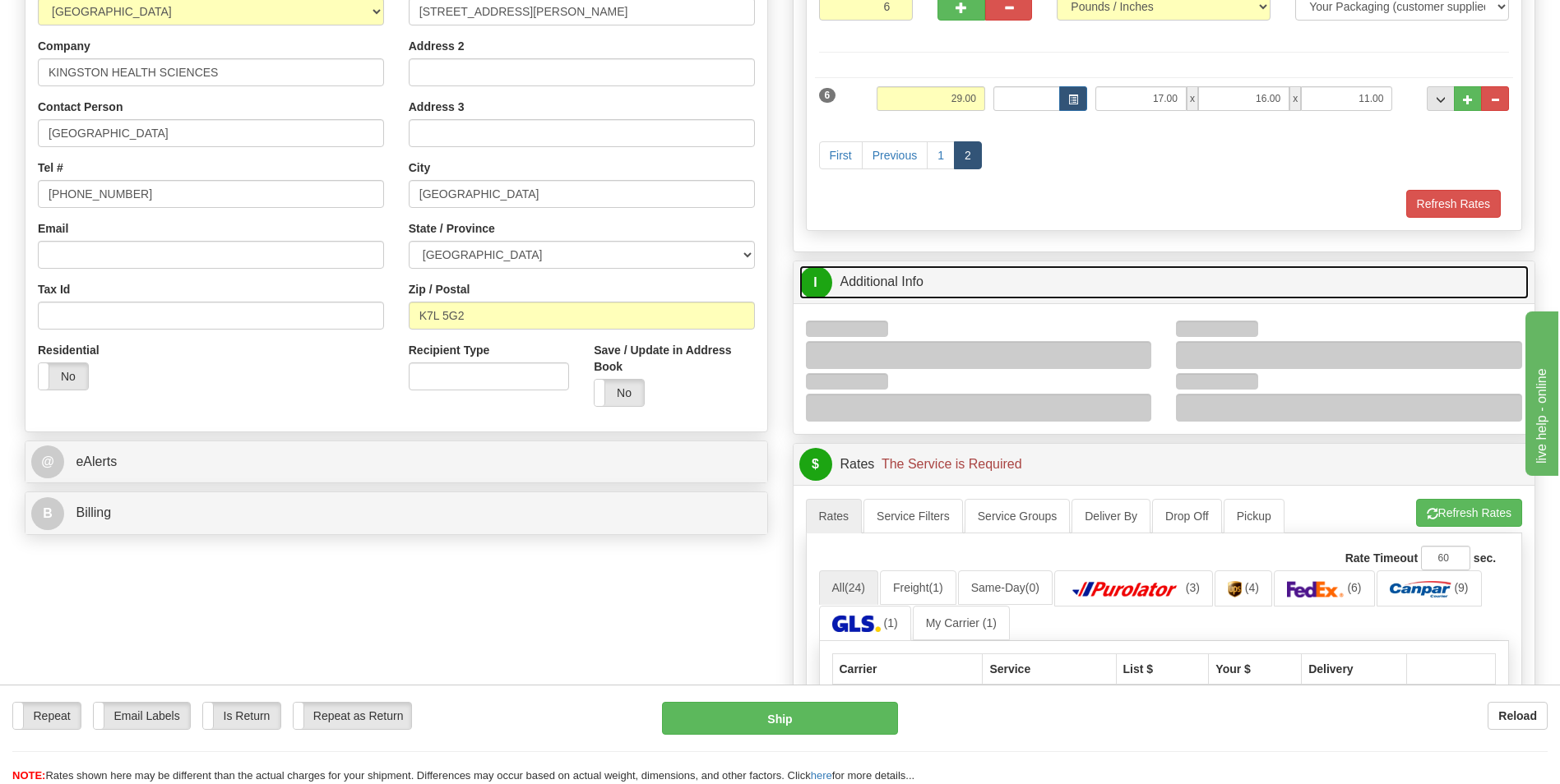
scroll to position [329, 0]
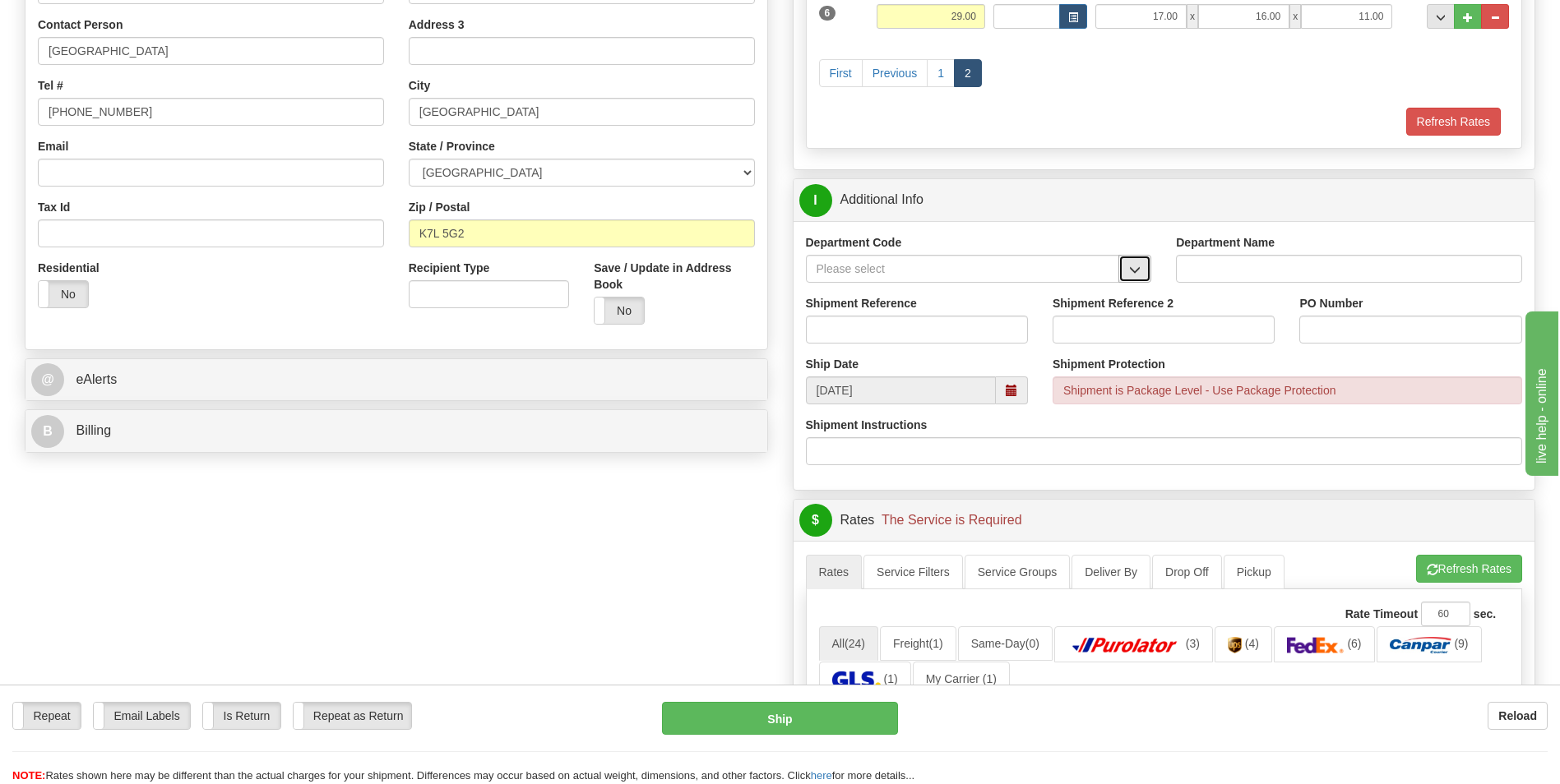
click at [1136, 273] on span "button" at bounding box center [1134, 270] width 12 height 11
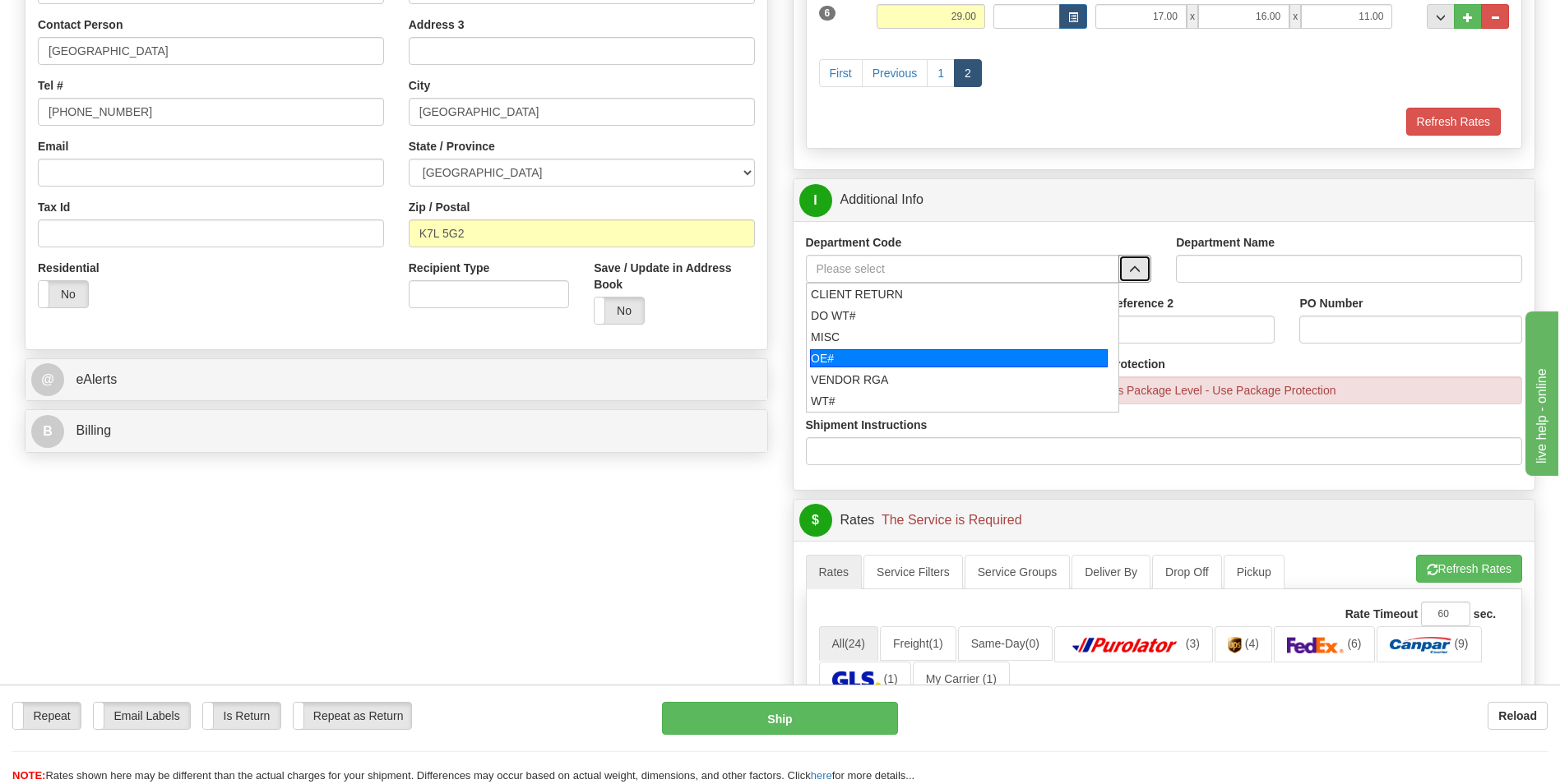
click at [925, 348] on li "OE#" at bounding box center [963, 358] width 313 height 21
type input "OE#"
type input "ORDERS"
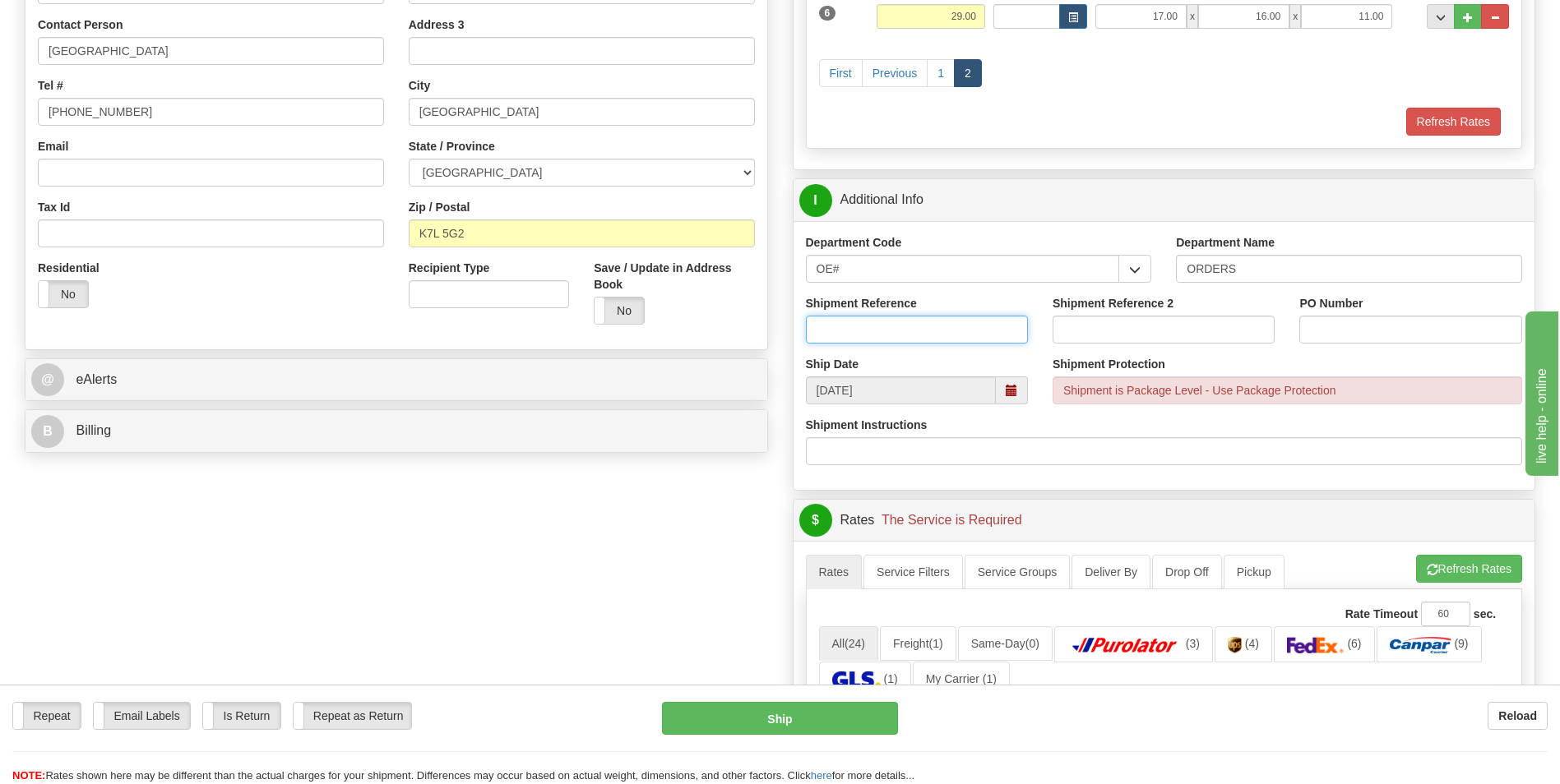
click at [916, 340] on input "Shipment Reference" at bounding box center [917, 329] width 222 height 28
type input "10203899-00"
click at [1338, 327] on input "PO Number" at bounding box center [1410, 329] width 222 height 28
type input "10203414-00"
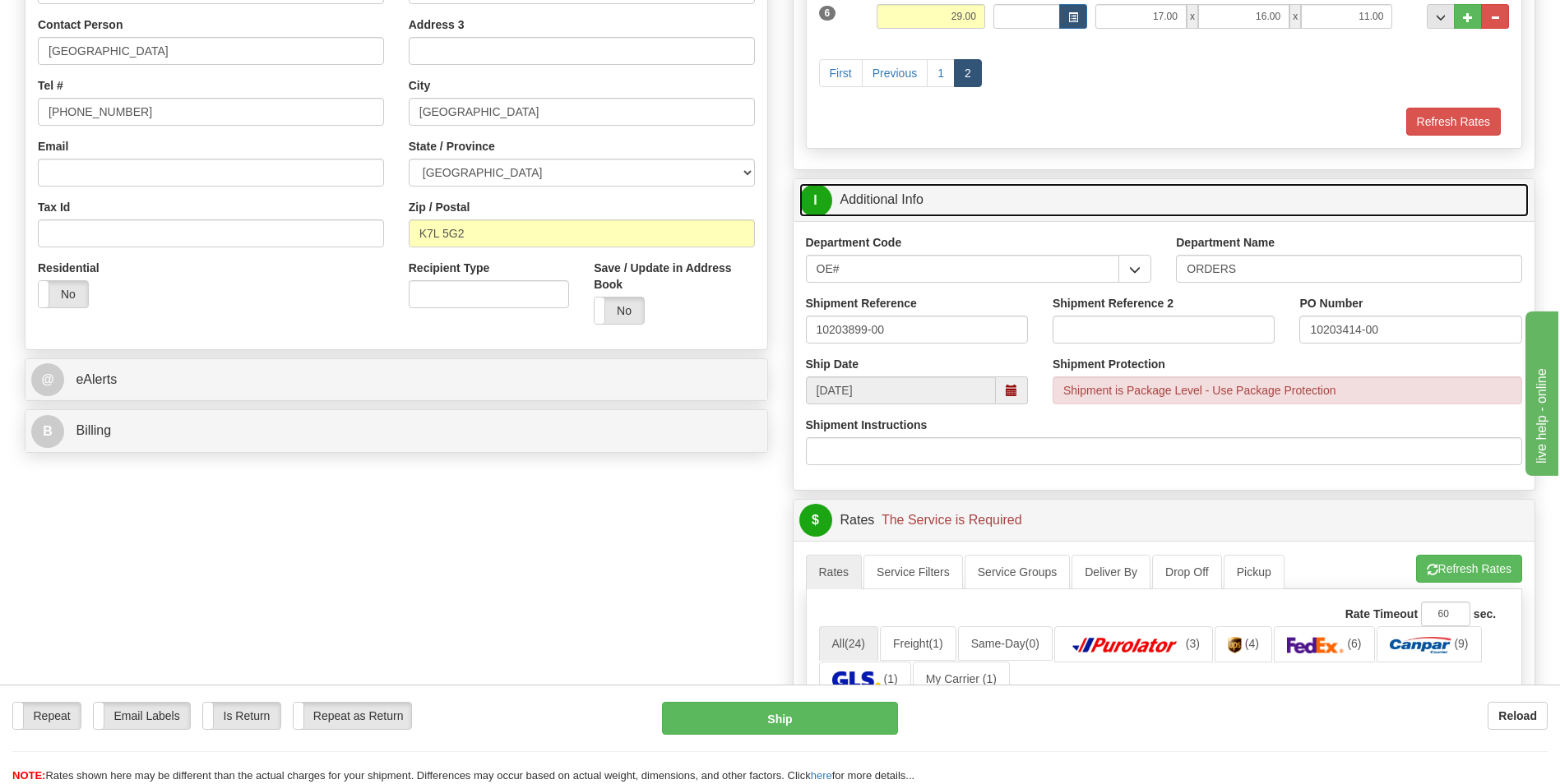
click at [1264, 202] on link "I Additional Info" at bounding box center [1164, 200] width 730 height 34
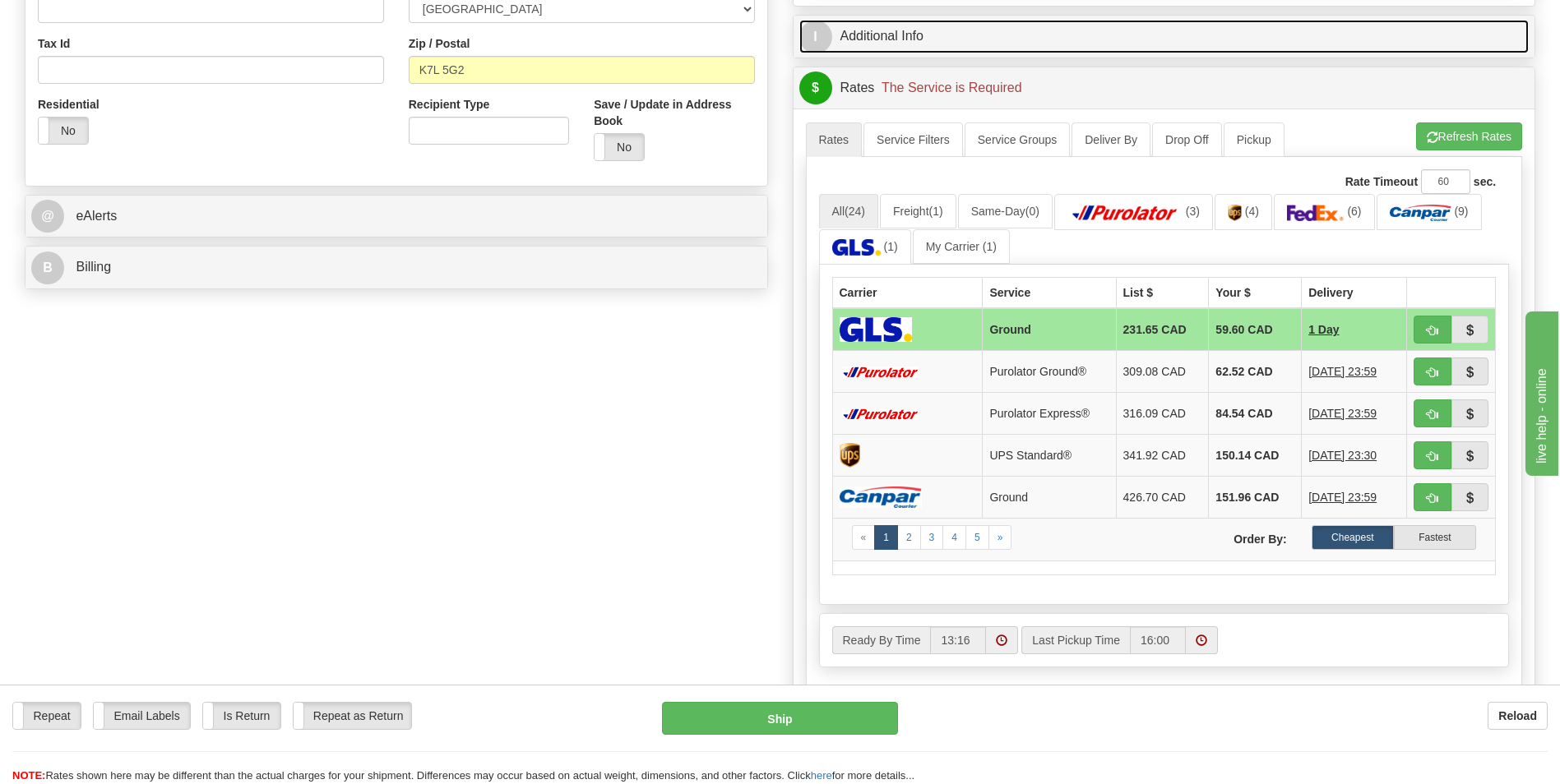
scroll to position [493, 0]
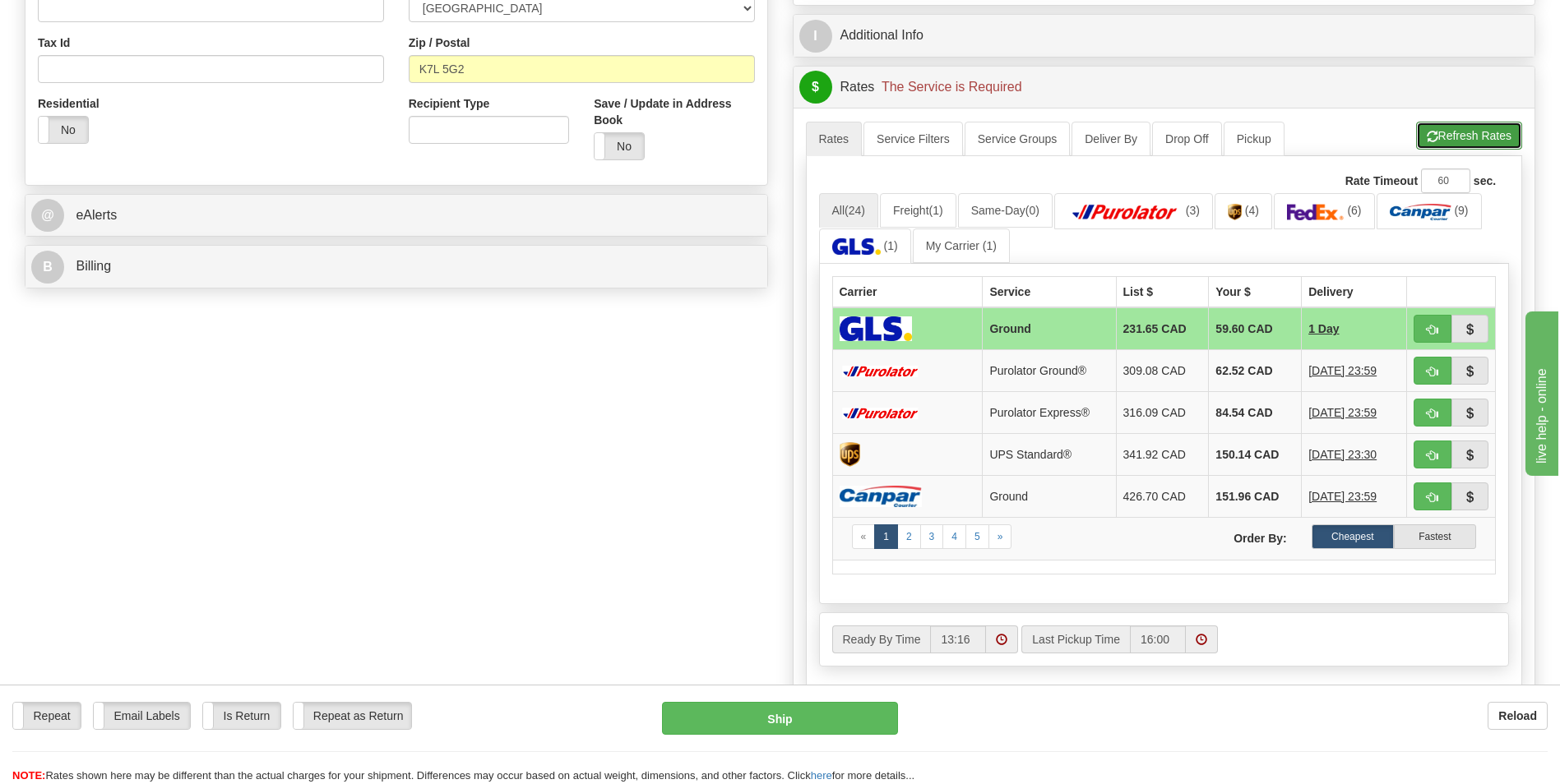
click at [1467, 146] on button "Refresh Rates" at bounding box center [1469, 135] width 106 height 28
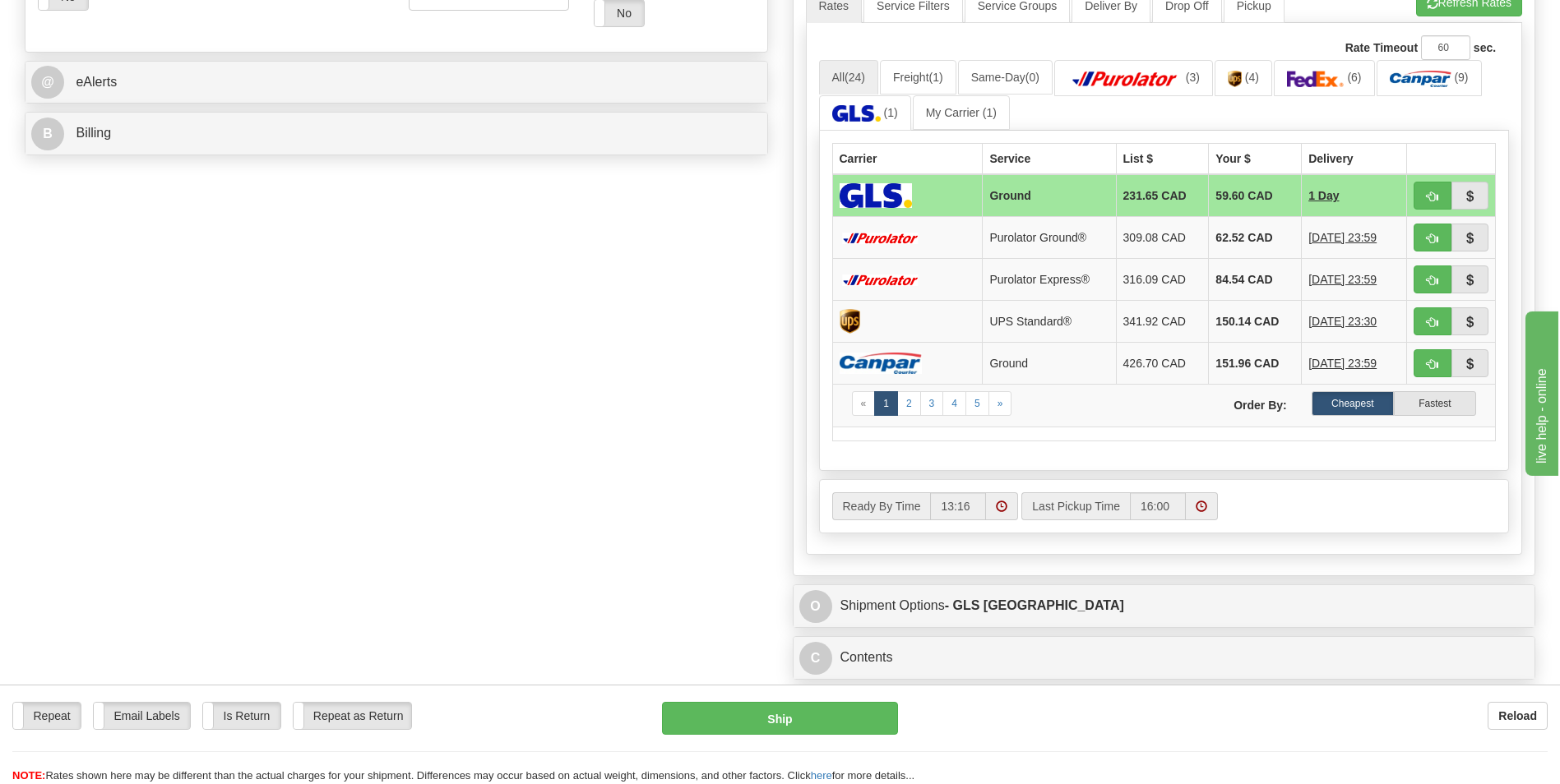
scroll to position [575, 0]
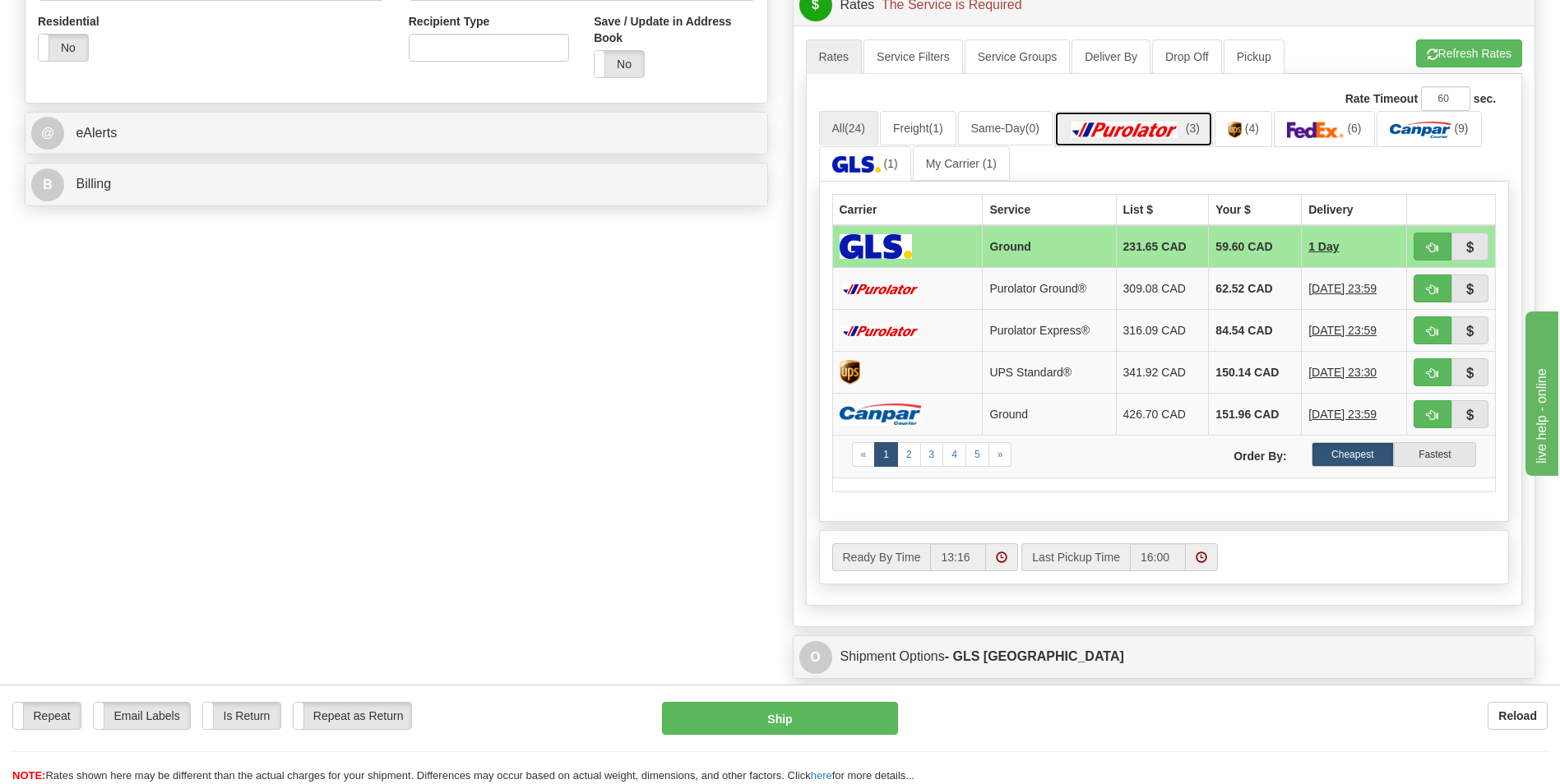
click at [1171, 134] on img at bounding box center [1125, 129] width 115 height 16
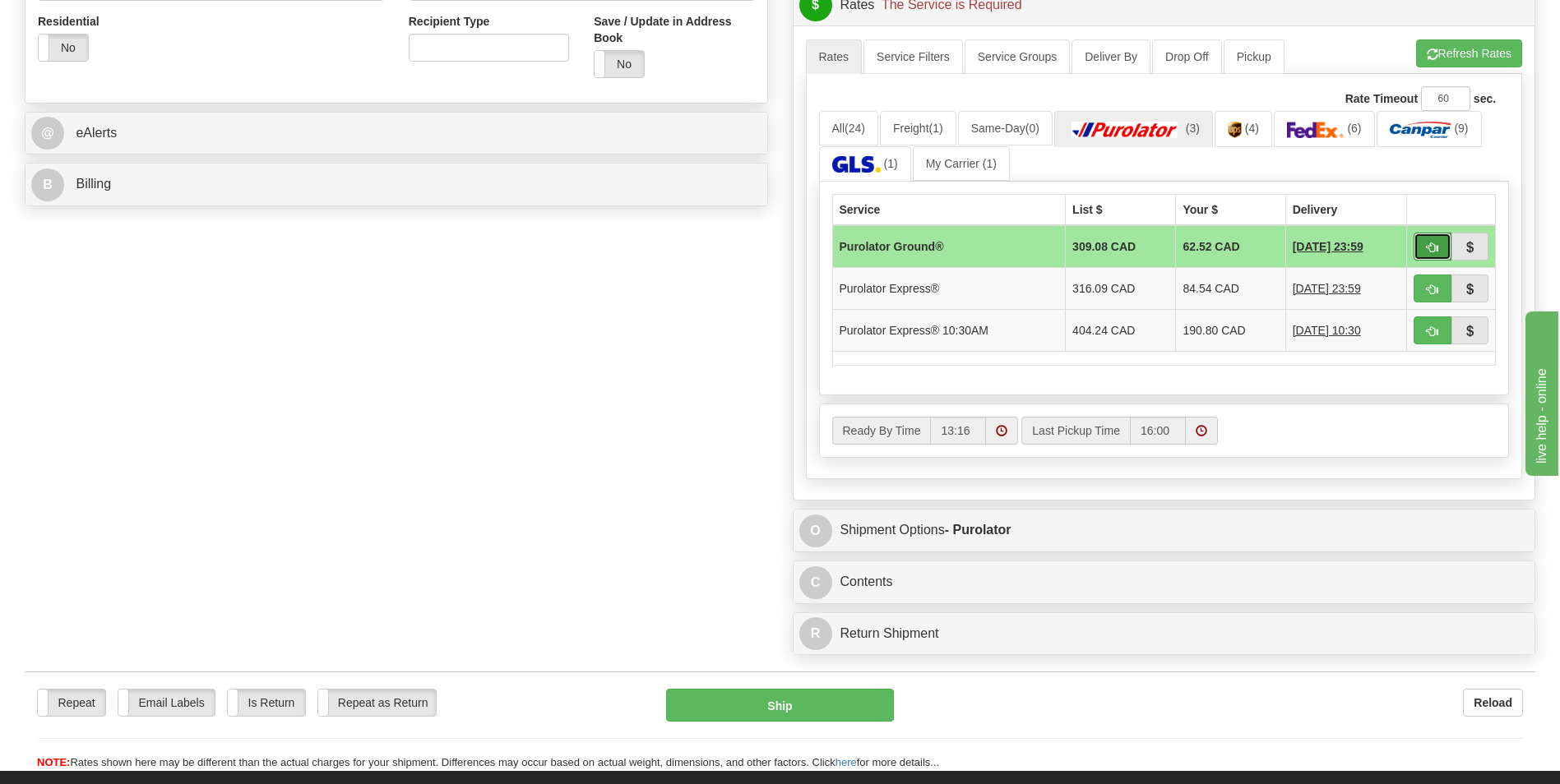
click at [1419, 248] on button "button" at bounding box center [1431, 246] width 37 height 28
type input "260"
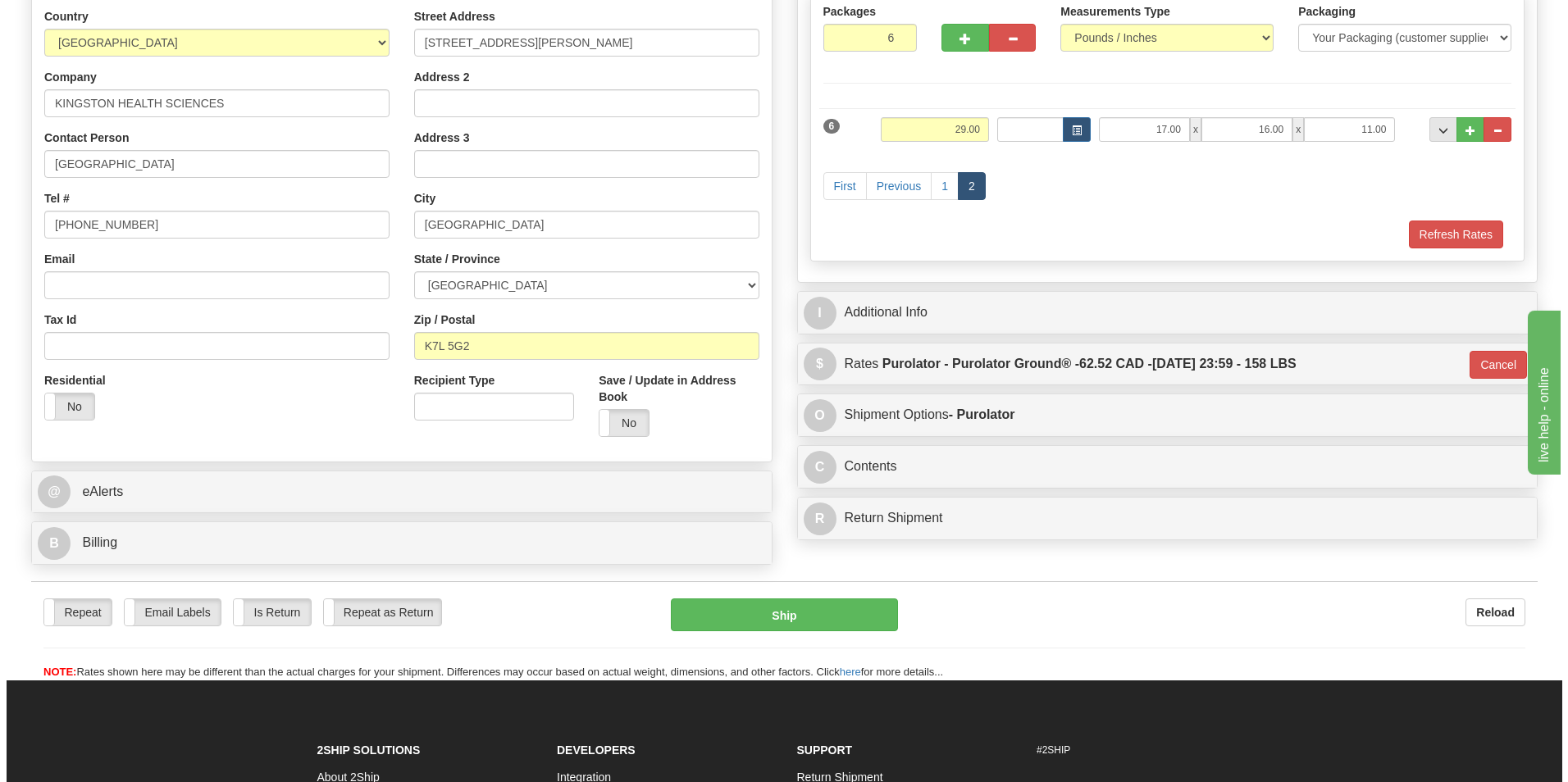
scroll to position [0, 0]
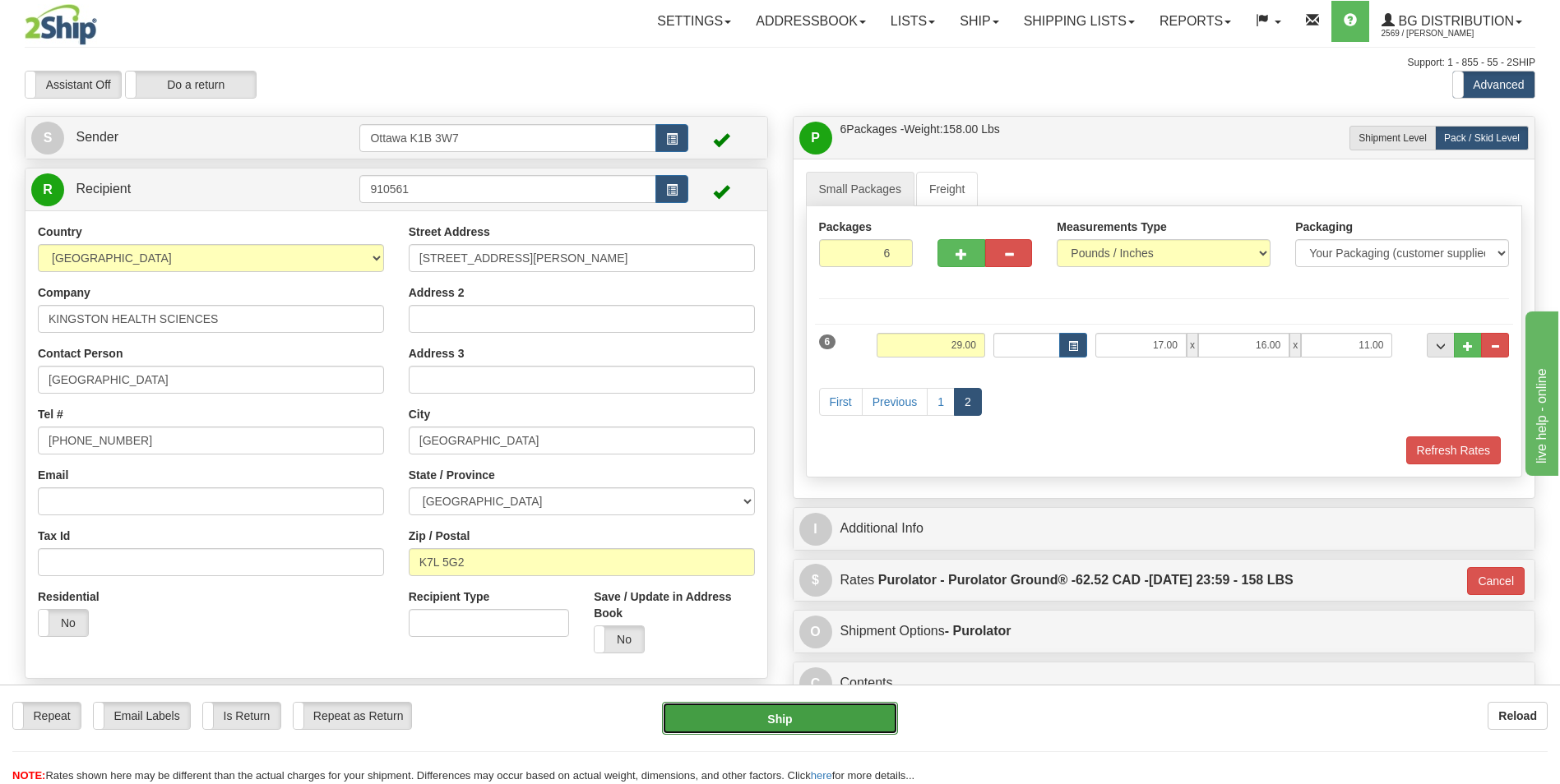
click at [709, 728] on button "Ship" at bounding box center [780, 718] width 235 height 33
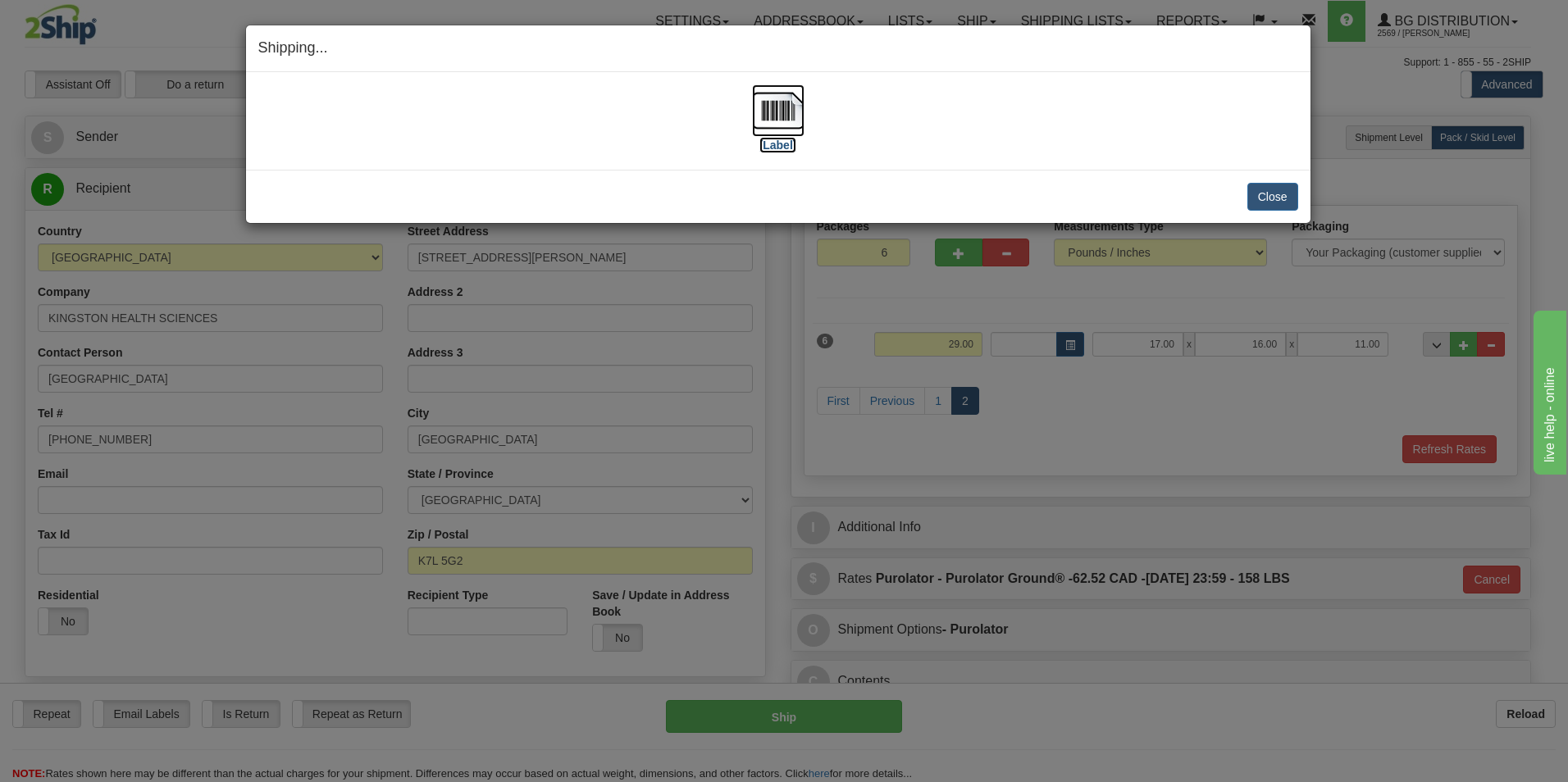
click at [784, 137] on label "[Label]" at bounding box center [777, 145] width 37 height 16
click at [1253, 188] on button "Close" at bounding box center [1273, 196] width 51 height 28
